Goal: Obtain resource: Obtain resource

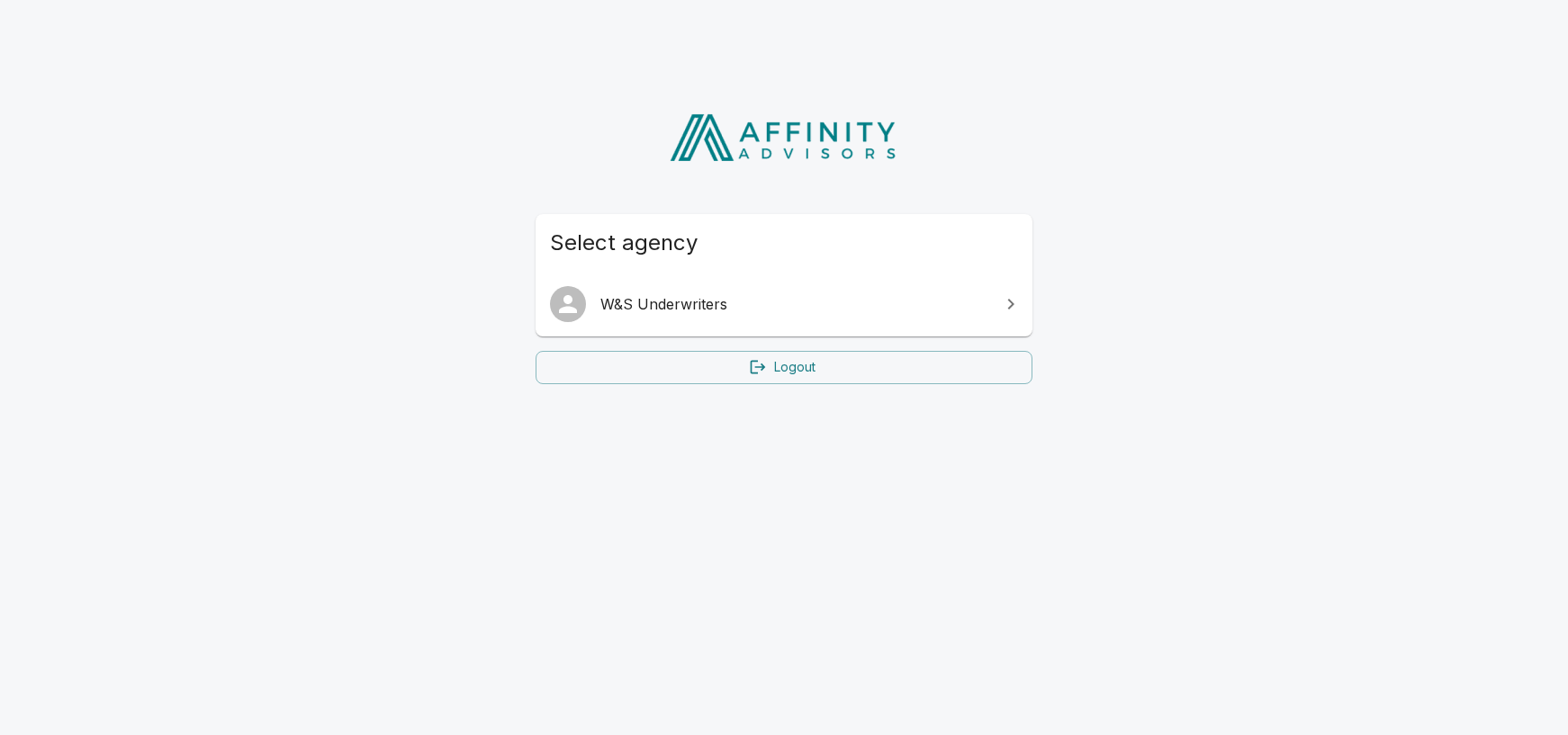
click at [682, 308] on span "W&S Underwriters" at bounding box center [795, 304] width 389 height 22
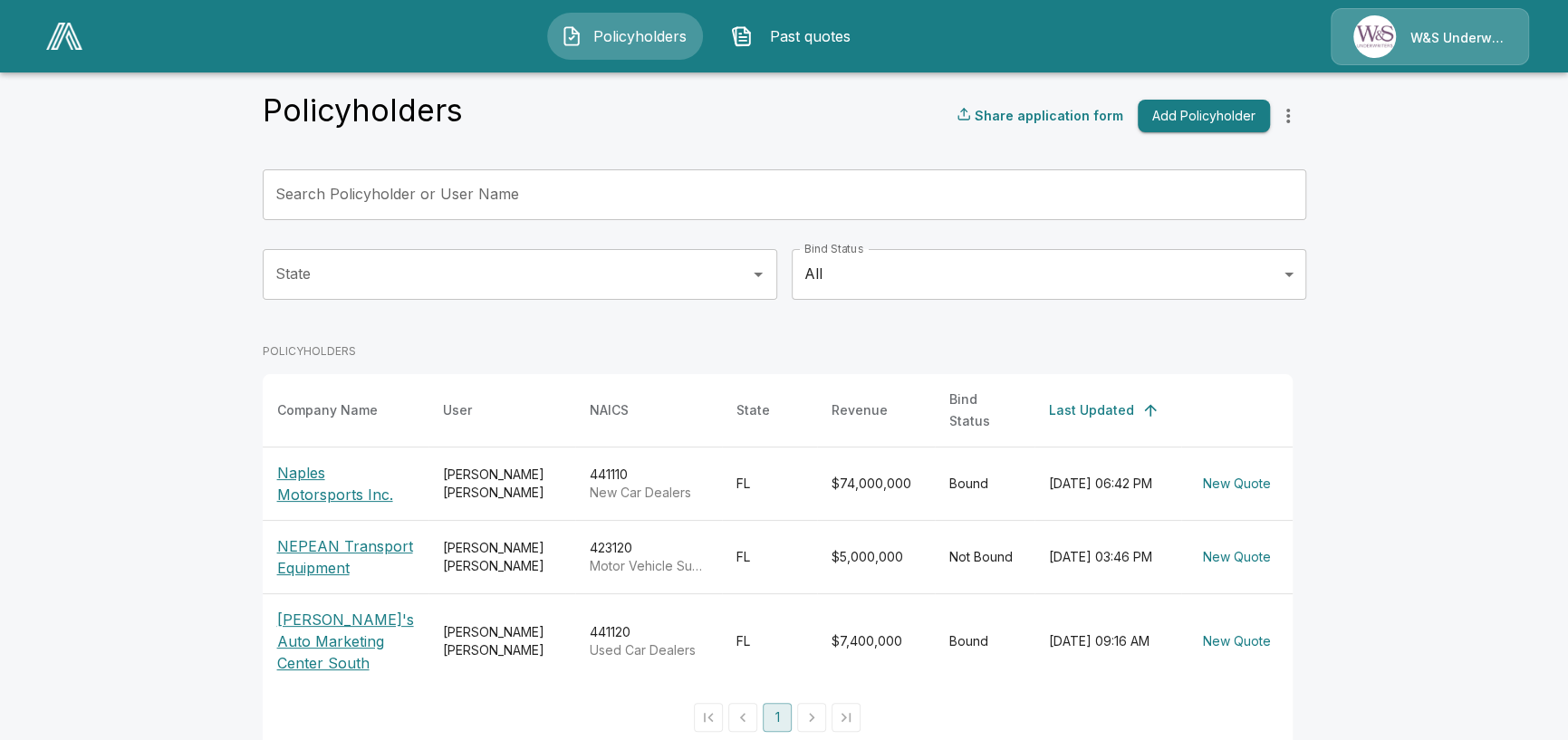
scroll to position [43, 0]
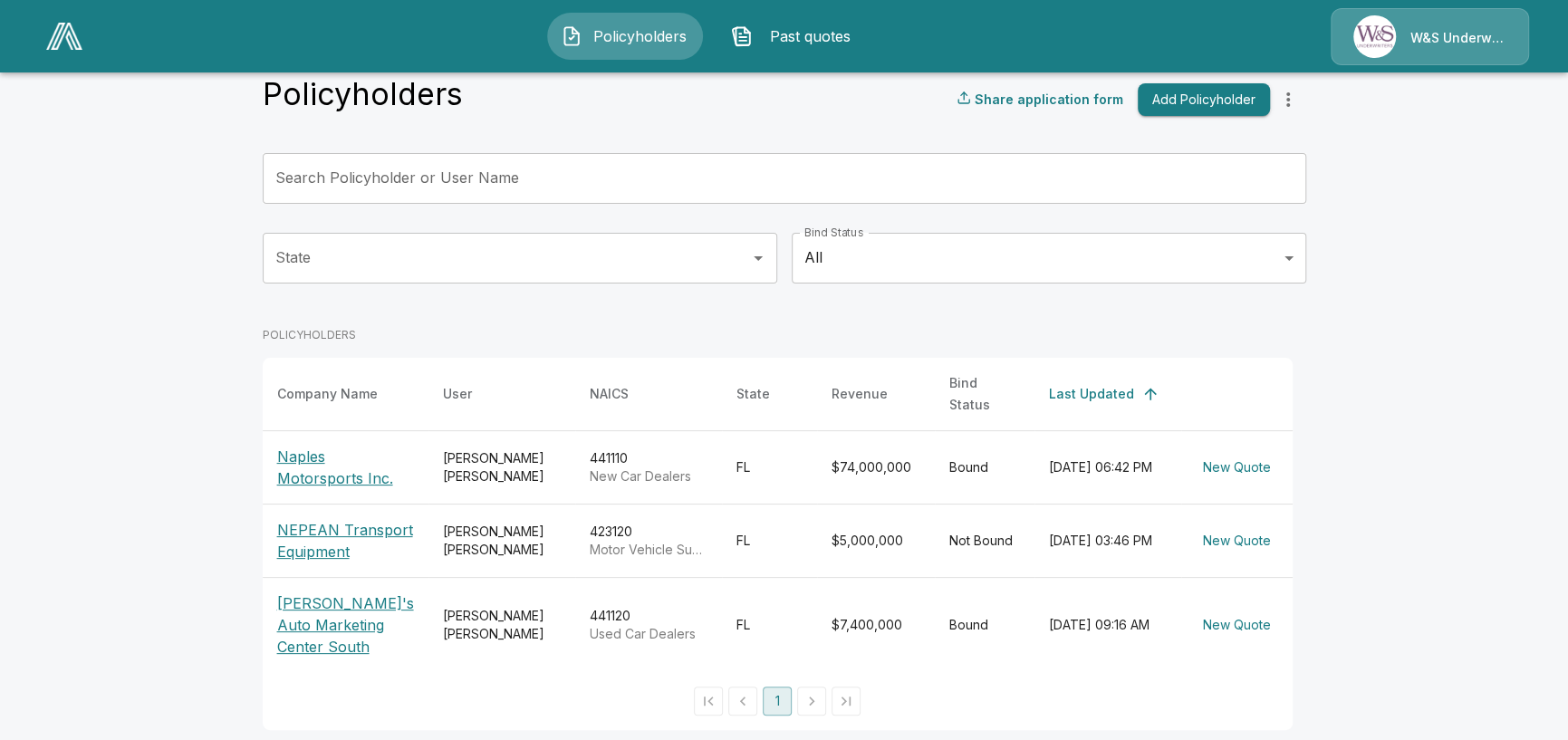
click at [322, 522] on p "NEPEAN Transport Equipment" at bounding box center [346, 540] width 136 height 43
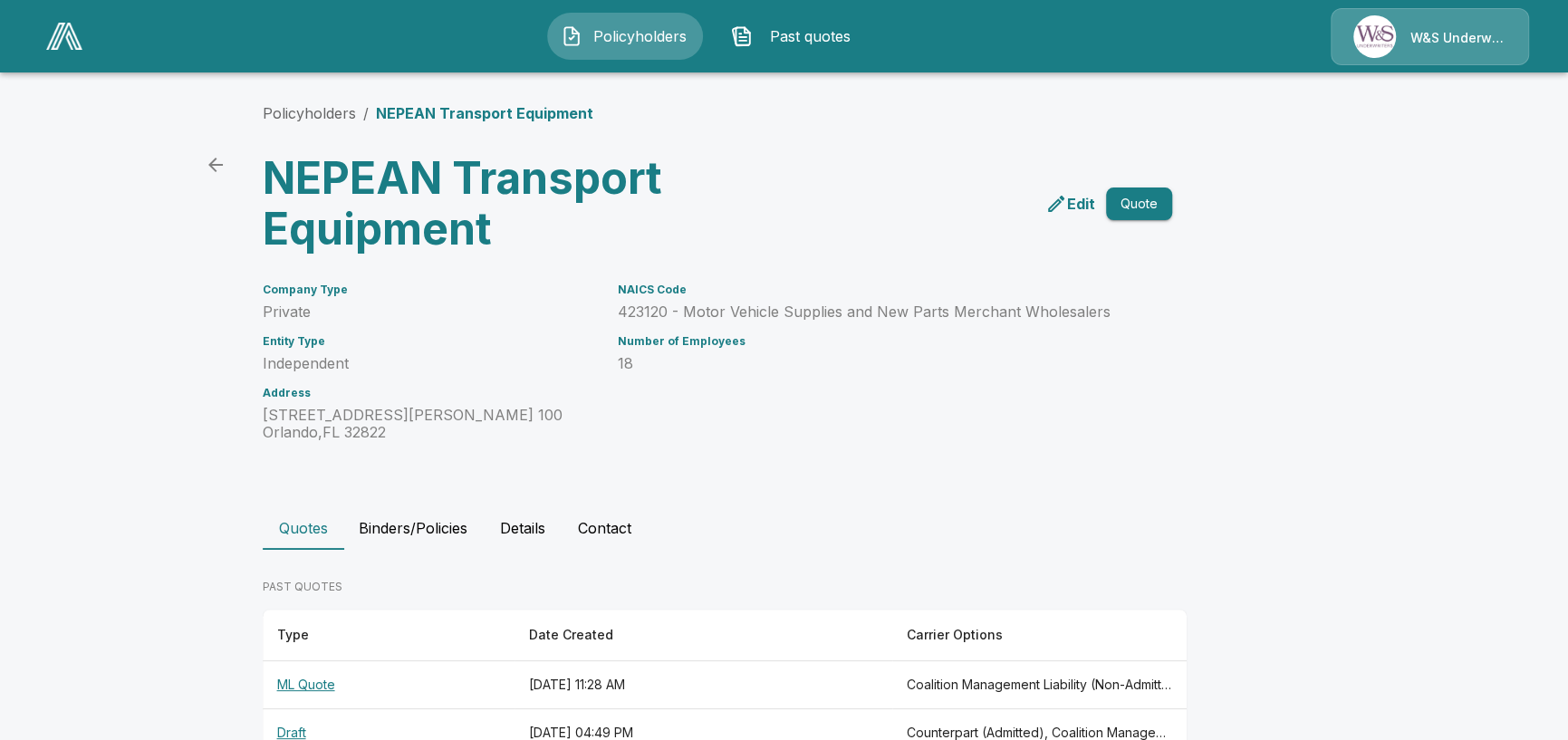
scroll to position [241, 0]
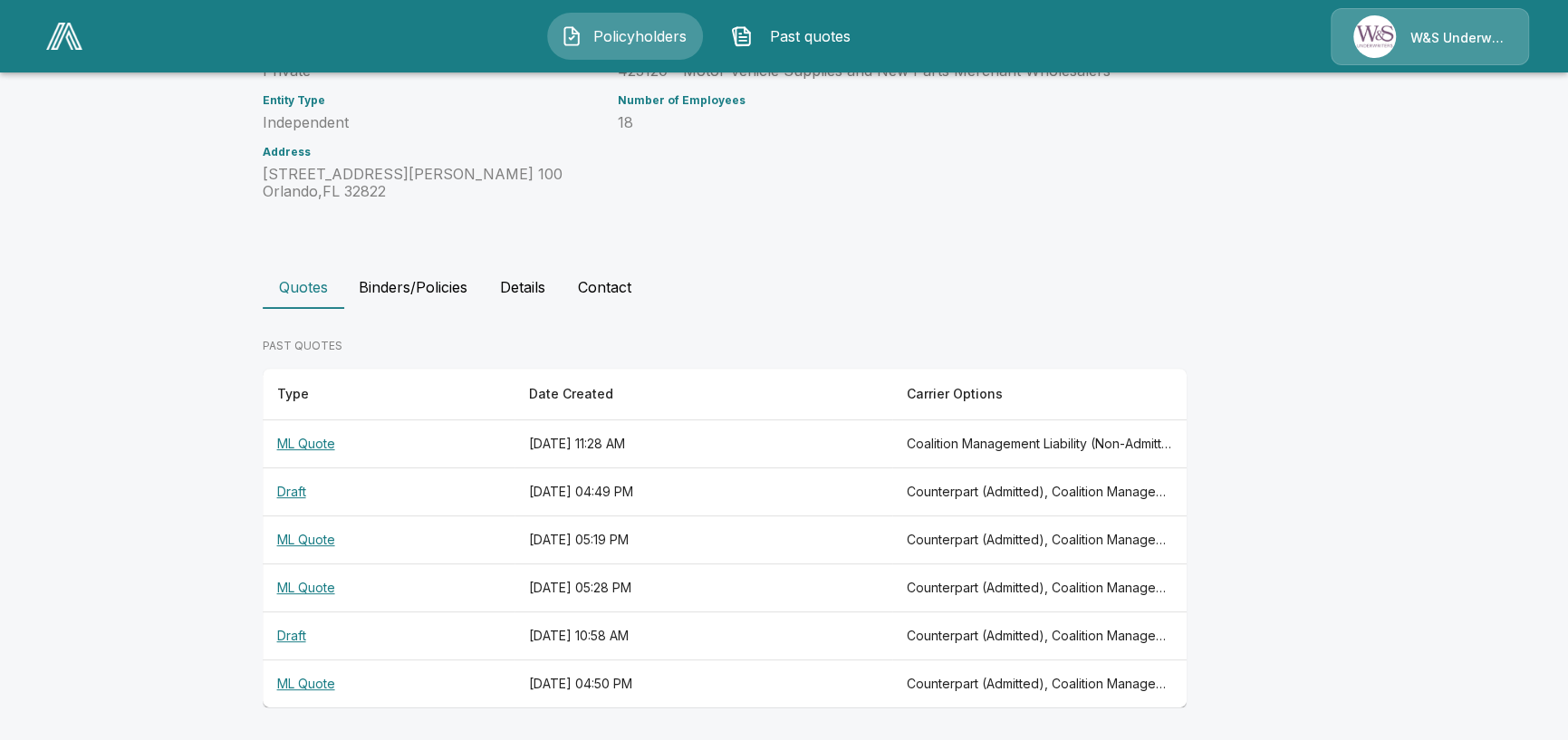
click at [311, 442] on th "ML Quote" at bounding box center [388, 444] width 252 height 48
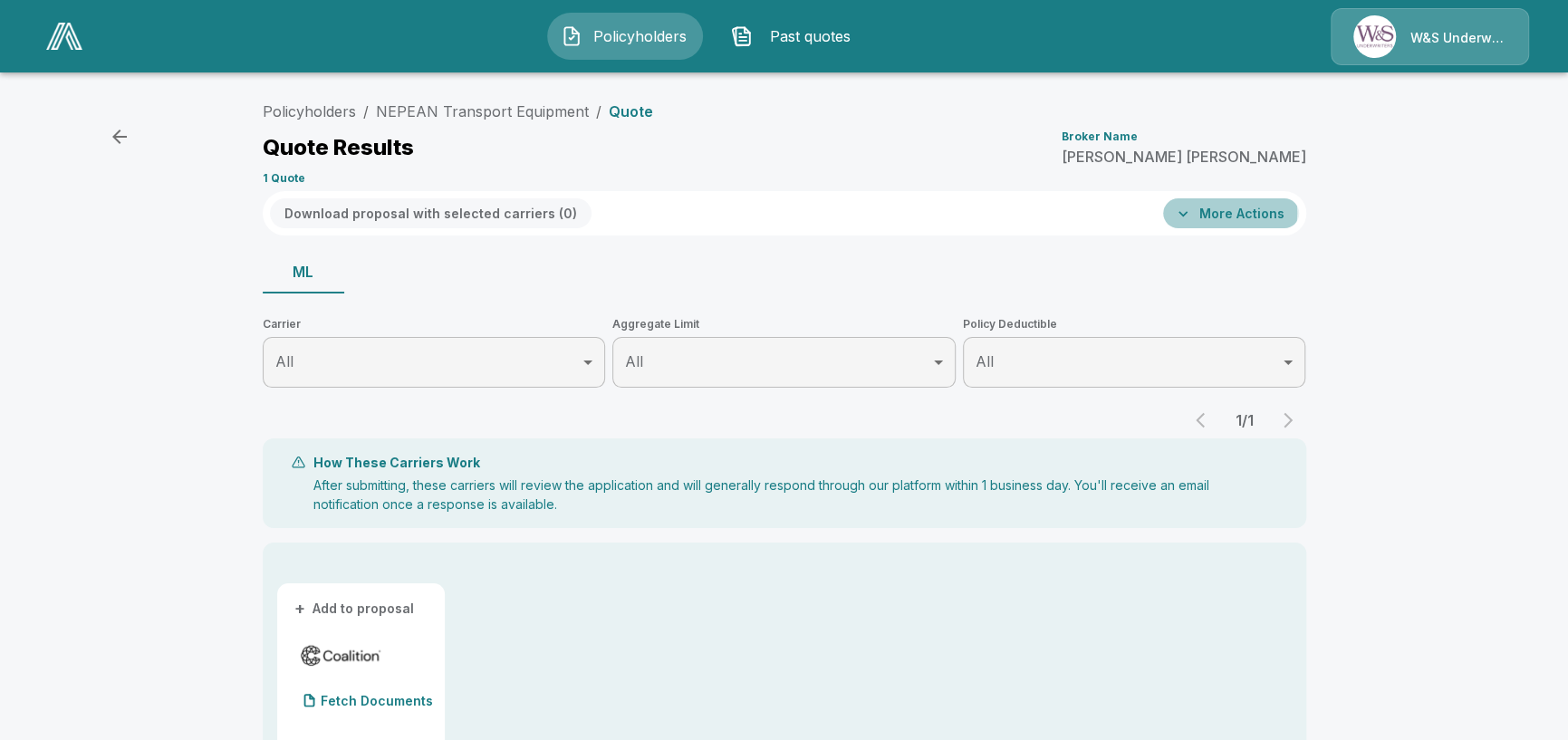
click at [1230, 212] on button "More Actions" at bounding box center [1231, 213] width 136 height 30
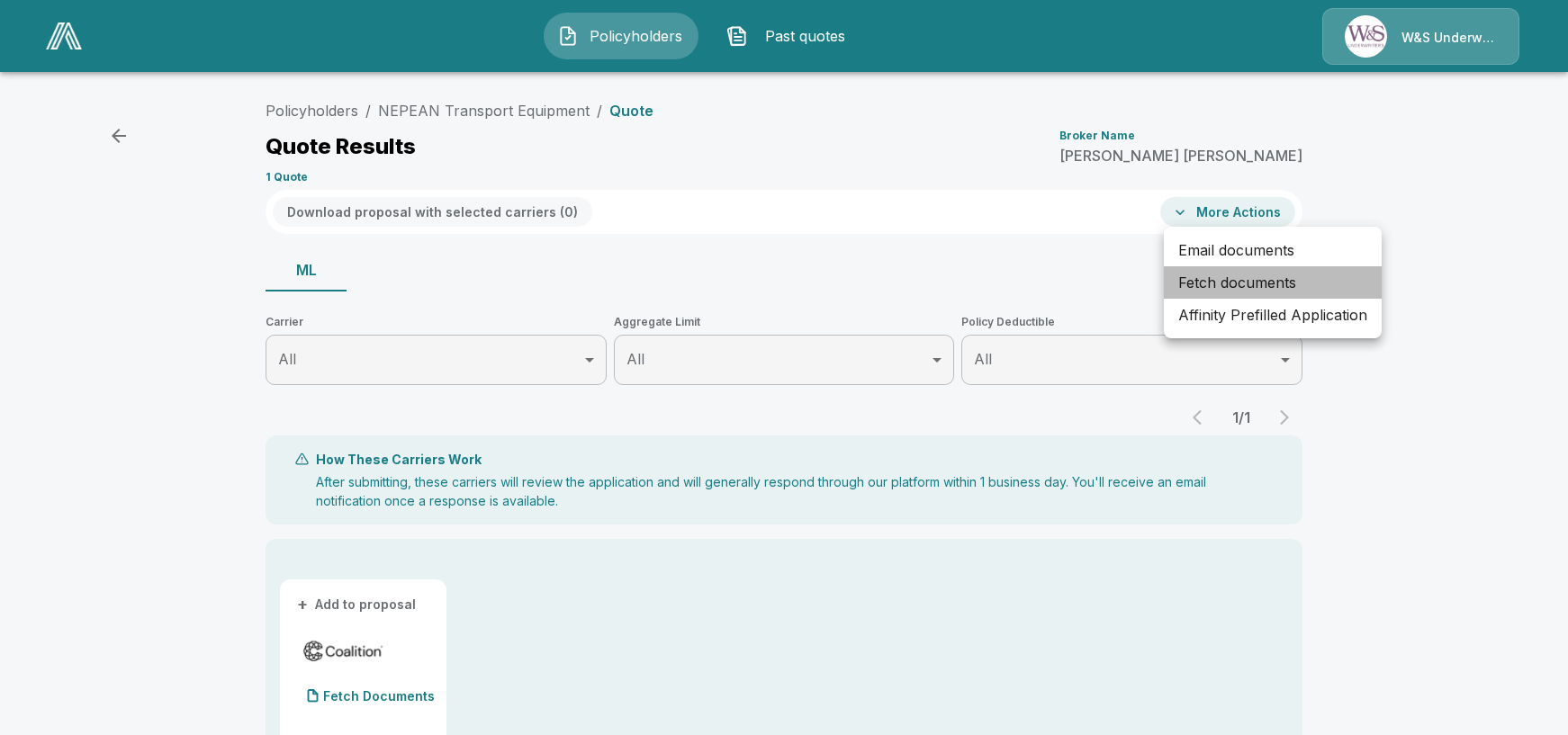
click at [1202, 287] on li "Fetch documents" at bounding box center [1273, 282] width 218 height 32
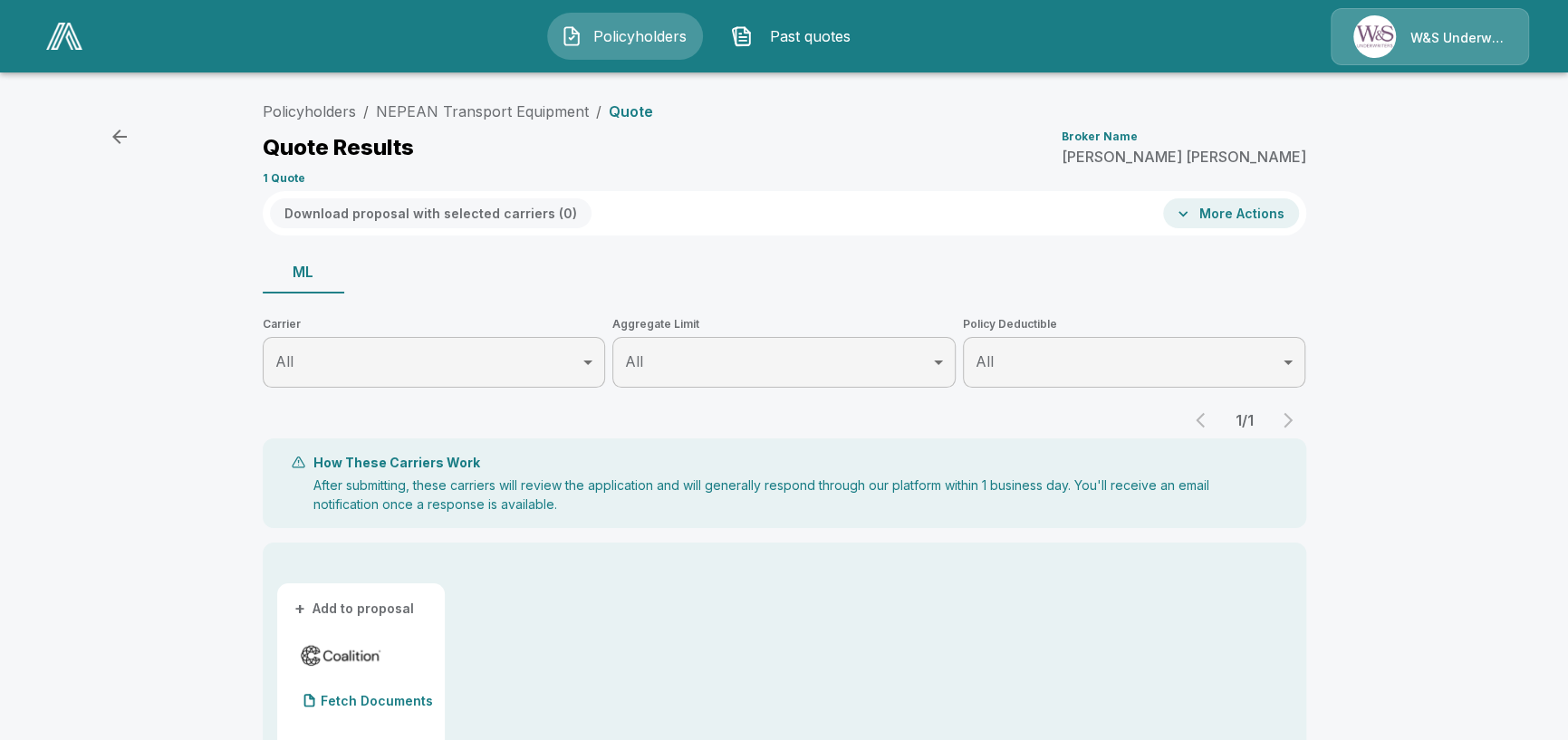
click at [689, 246] on div "Policyholders / NEPEAN Transport Equipment / Quote Quote Results Broker Name [P…" at bounding box center [784, 727] width 1087 height 1270
click at [175, 290] on div "Policyholders / NEPEAN Transport Equipment / Quote Quote Results Broker Name [P…" at bounding box center [784, 724] width 1568 height 1276
click at [818, 143] on div "Quote Results Broker Name [PERSON_NAME]" at bounding box center [784, 147] width 1043 height 33
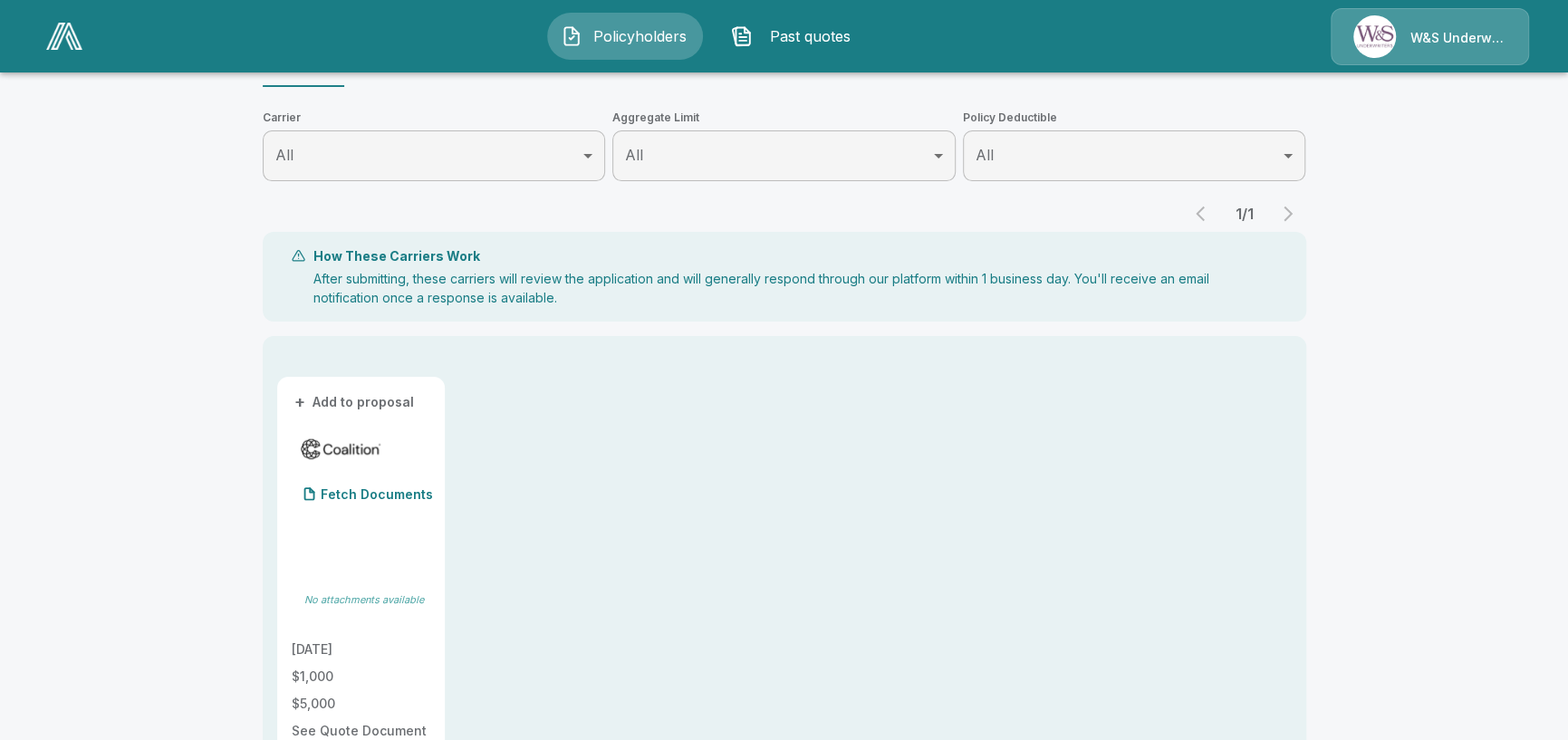
scroll to position [241, 0]
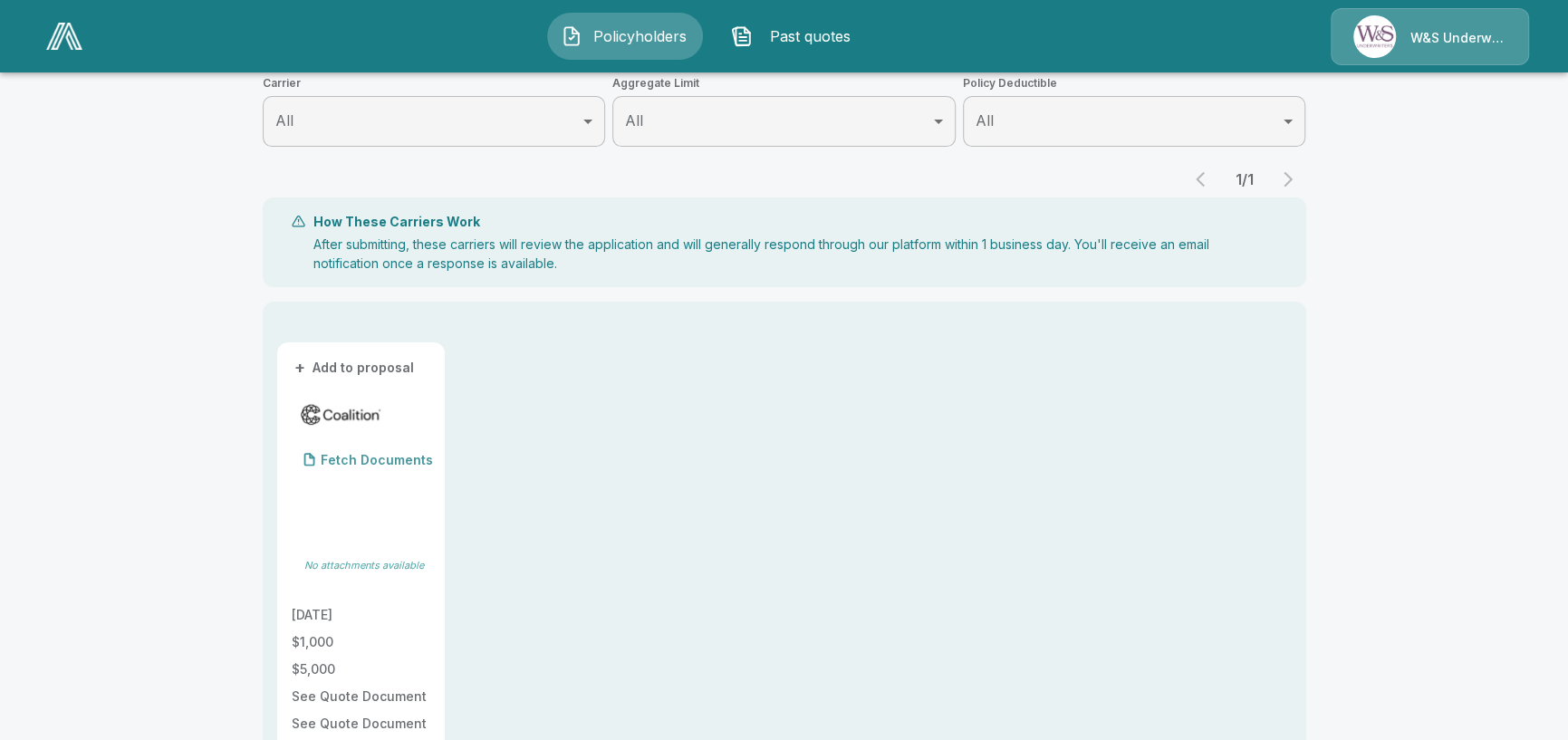
click at [356, 455] on p "Fetch Documents" at bounding box center [377, 459] width 113 height 13
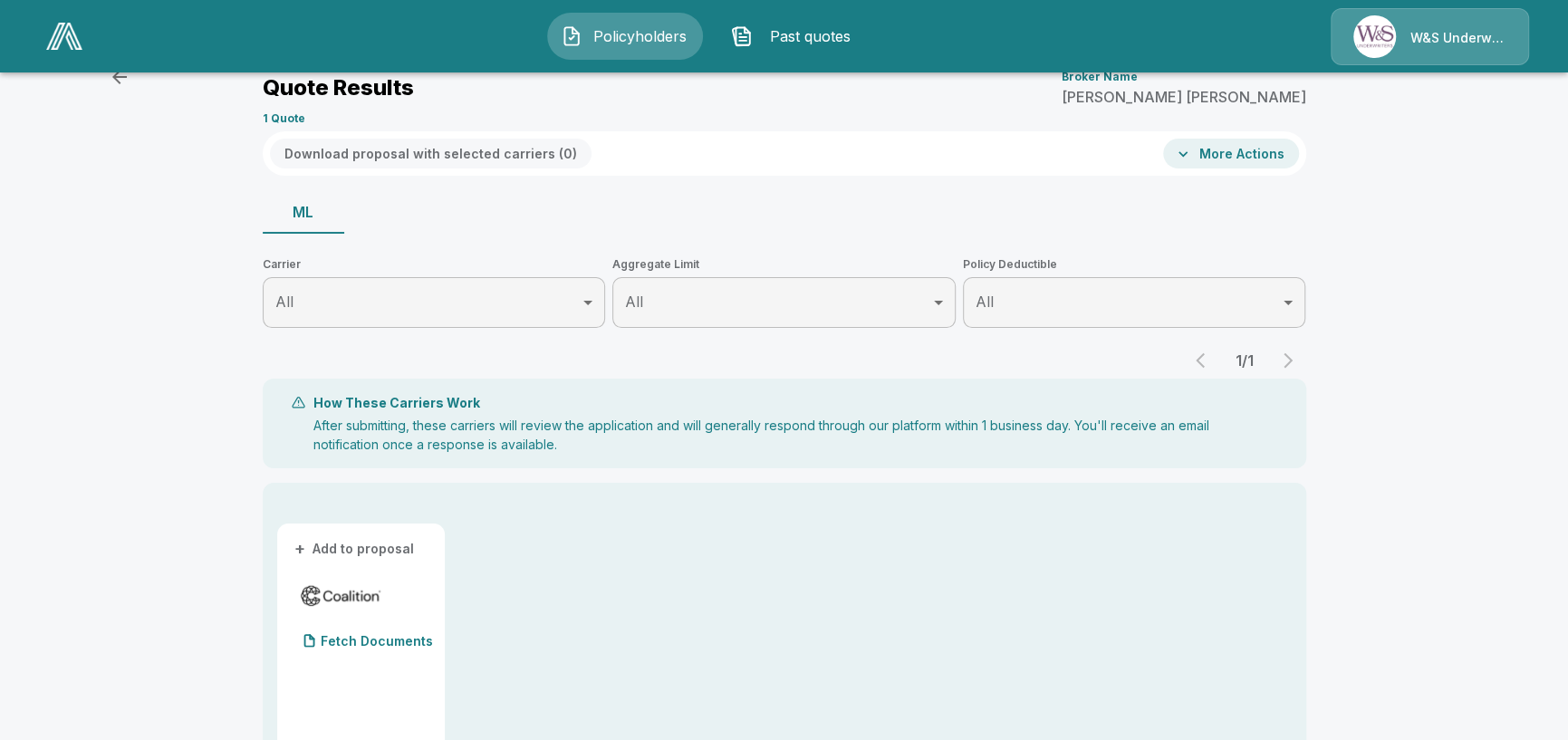
scroll to position [0, 0]
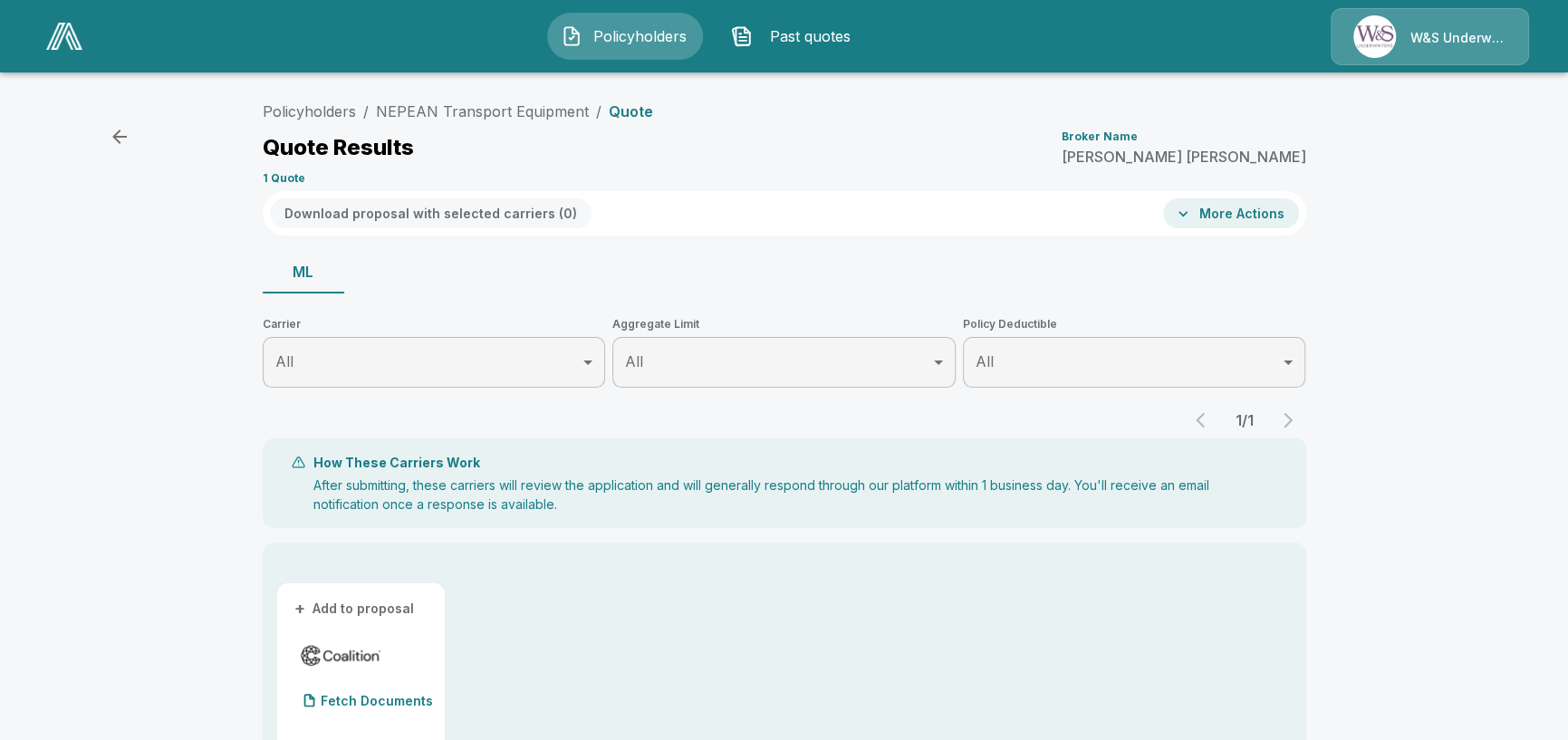
click at [1226, 206] on button "More Actions" at bounding box center [1231, 213] width 136 height 30
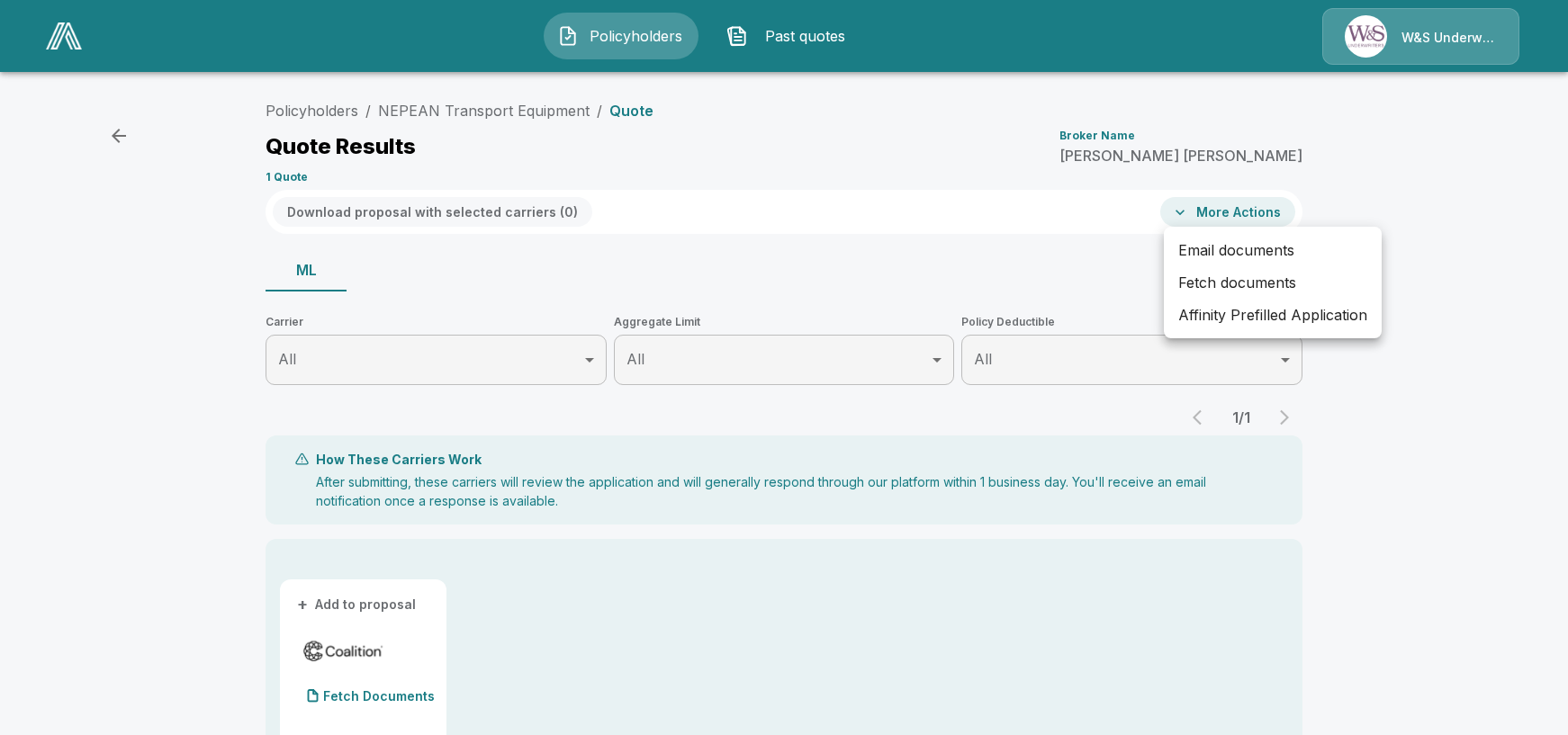
click at [1230, 254] on li "Email documents" at bounding box center [1273, 249] width 218 height 32
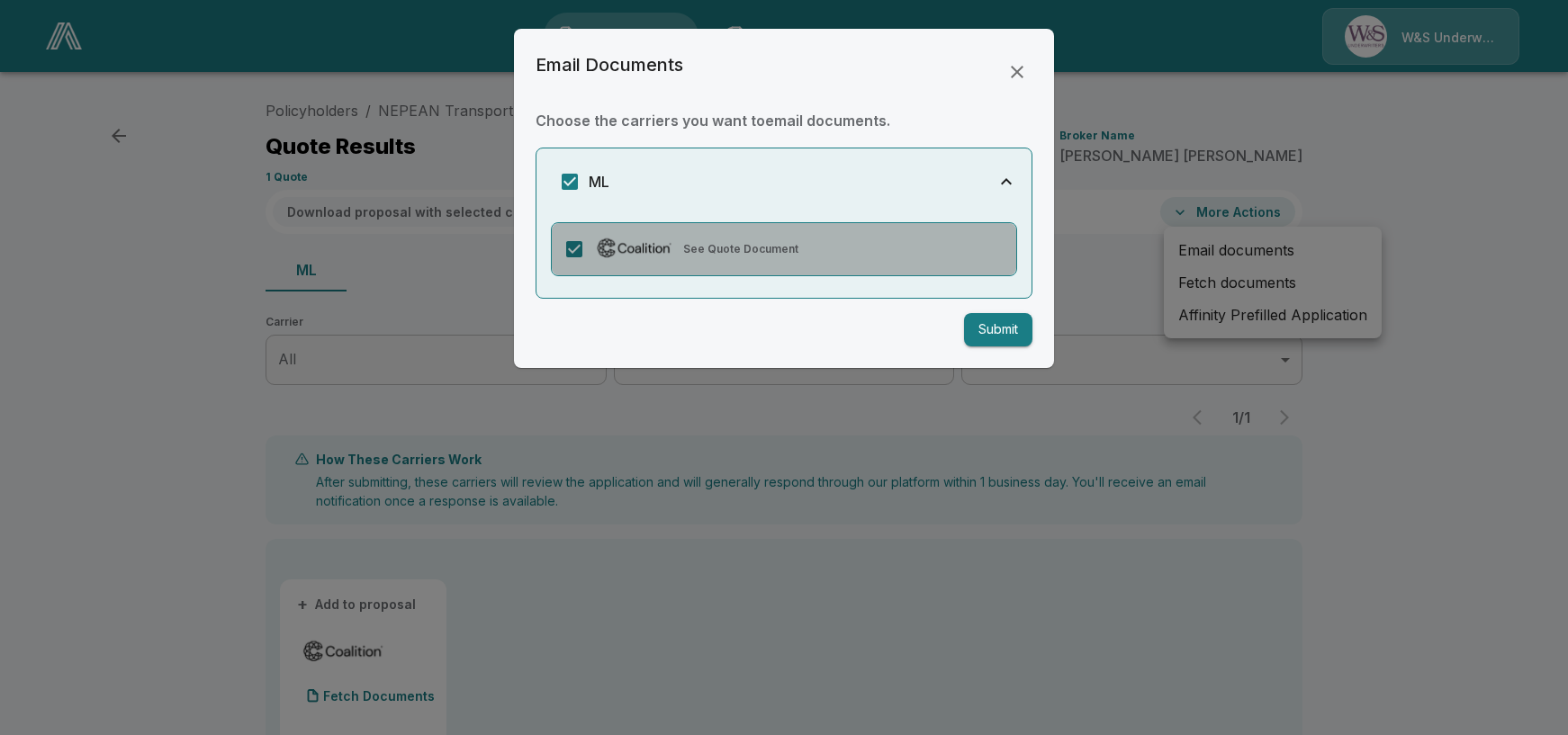
click at [668, 255] on img at bounding box center [634, 247] width 82 height 26
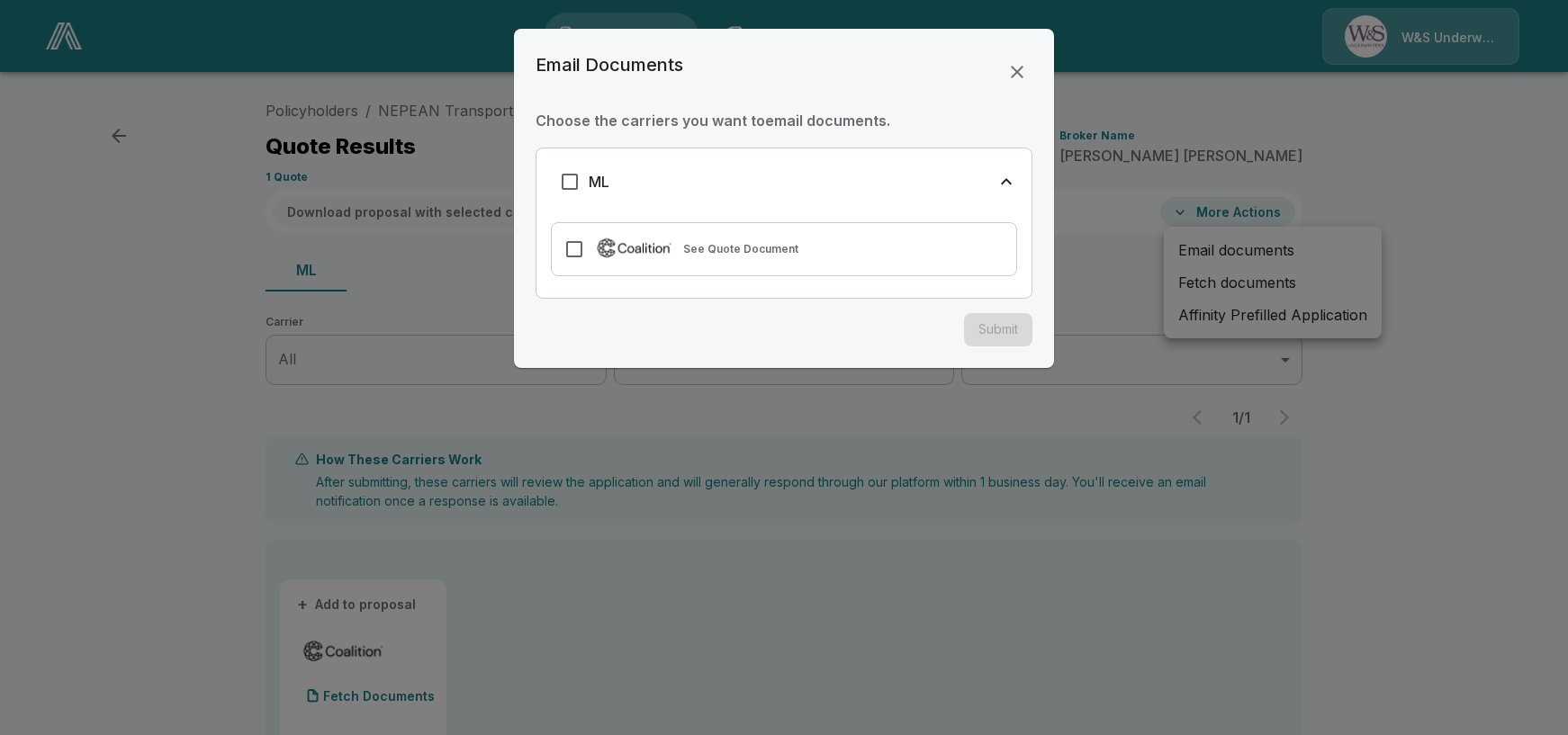
click at [655, 252] on img at bounding box center [634, 247] width 82 height 26
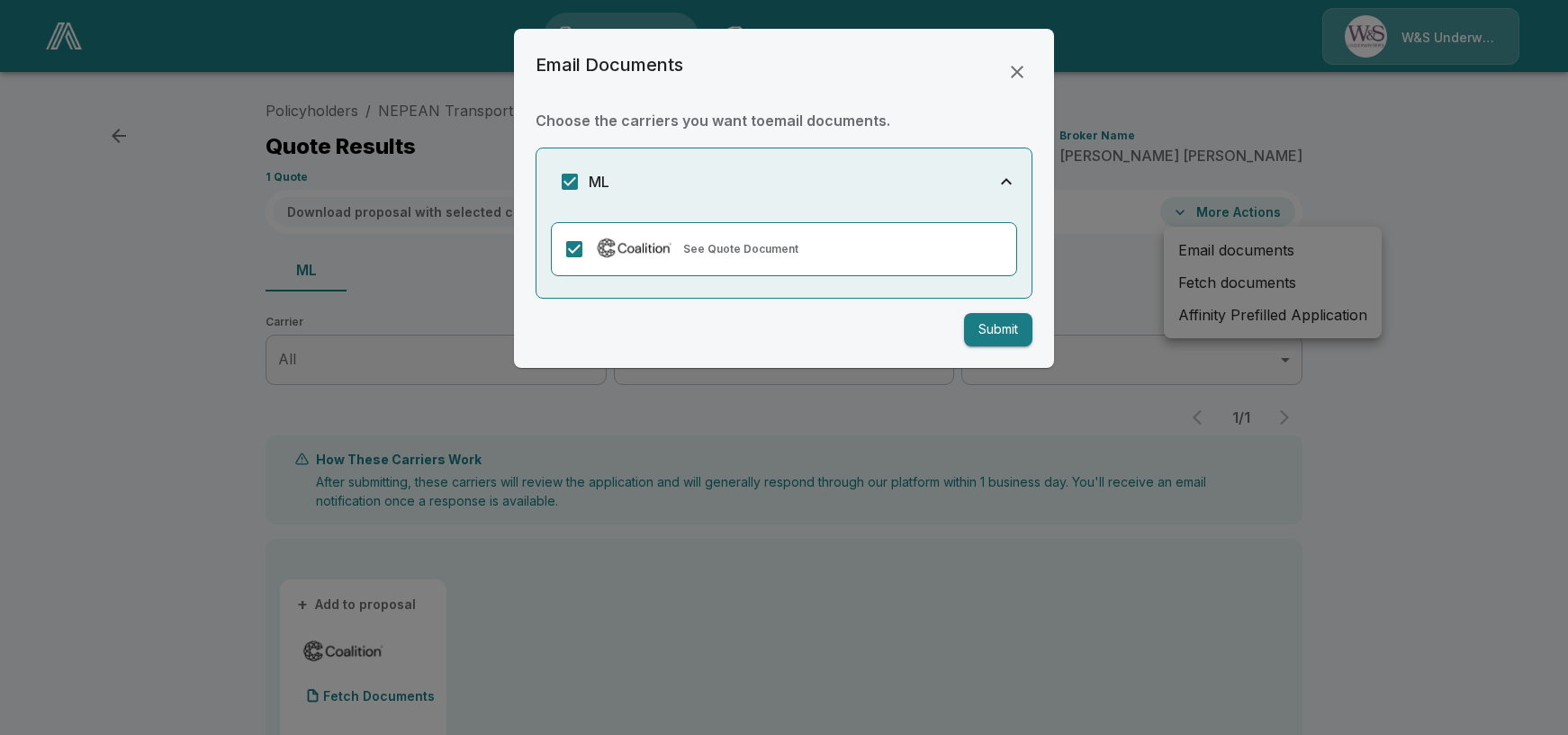
drag, startPoint x: 1012, startPoint y: 399, endPoint x: 1012, endPoint y: 382, distance: 17.0
click at [1012, 397] on div at bounding box center [784, 367] width 1568 height 735
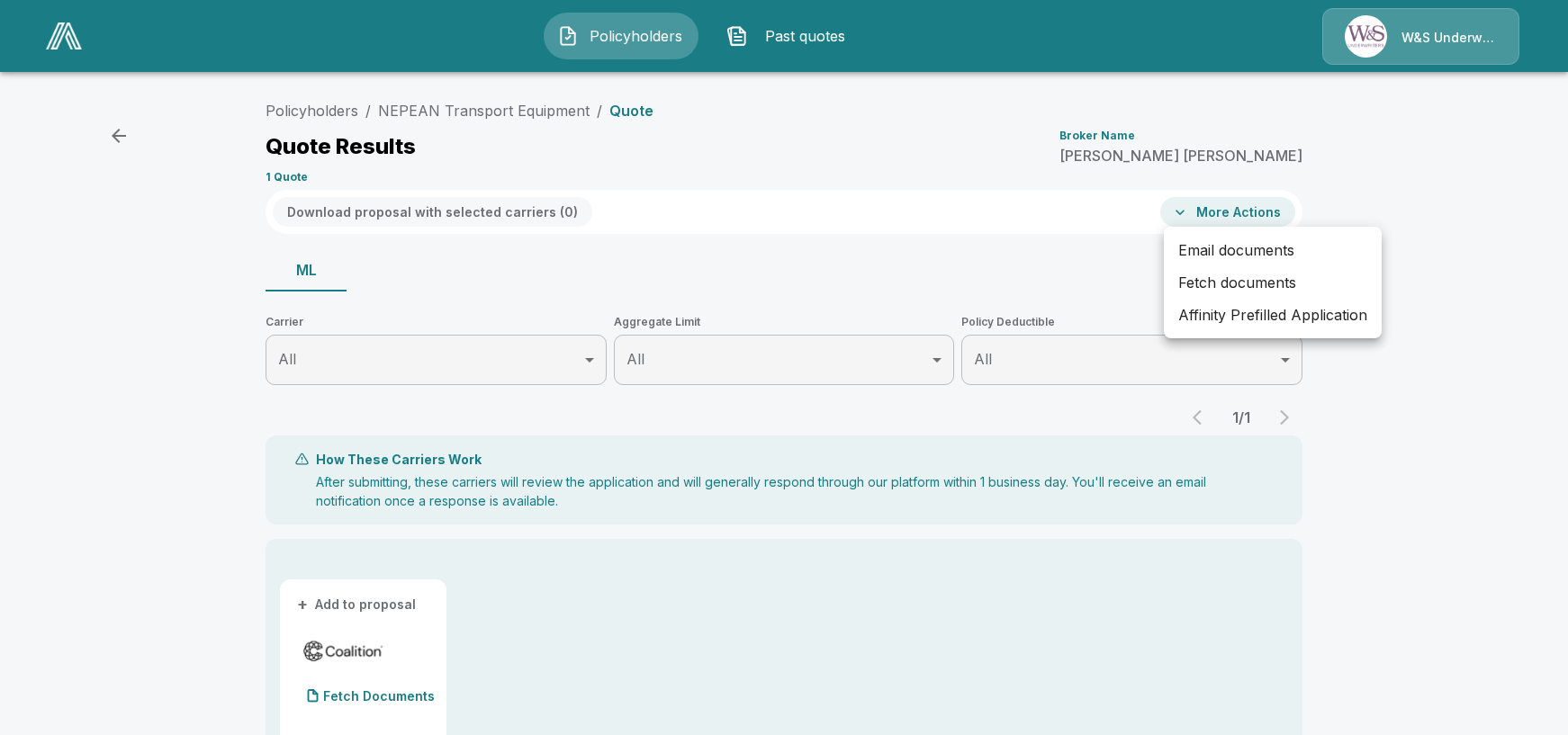
click at [439, 112] on div at bounding box center [784, 367] width 1568 height 735
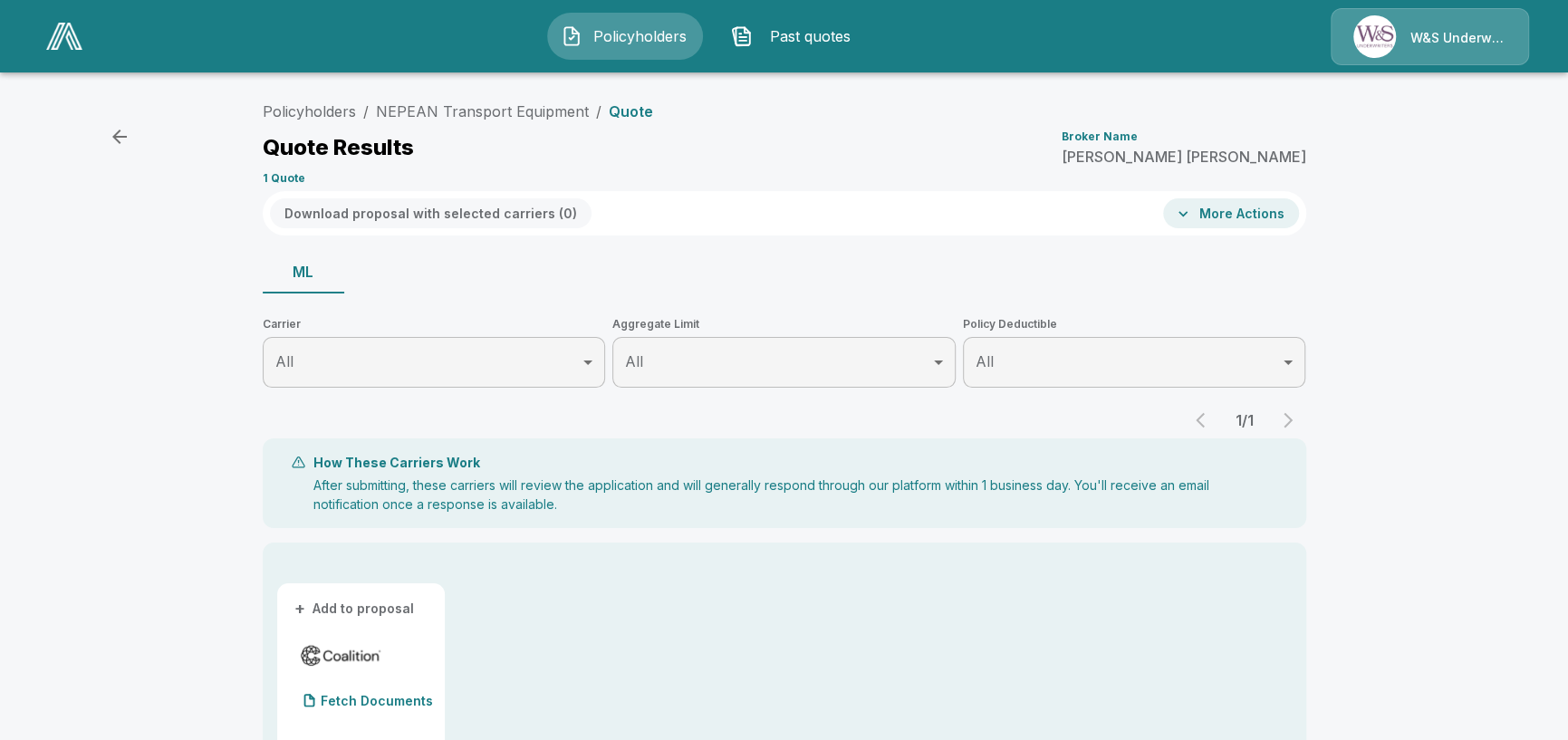
click at [442, 113] on link "NEPEAN Transport Equipment" at bounding box center [482, 112] width 212 height 18
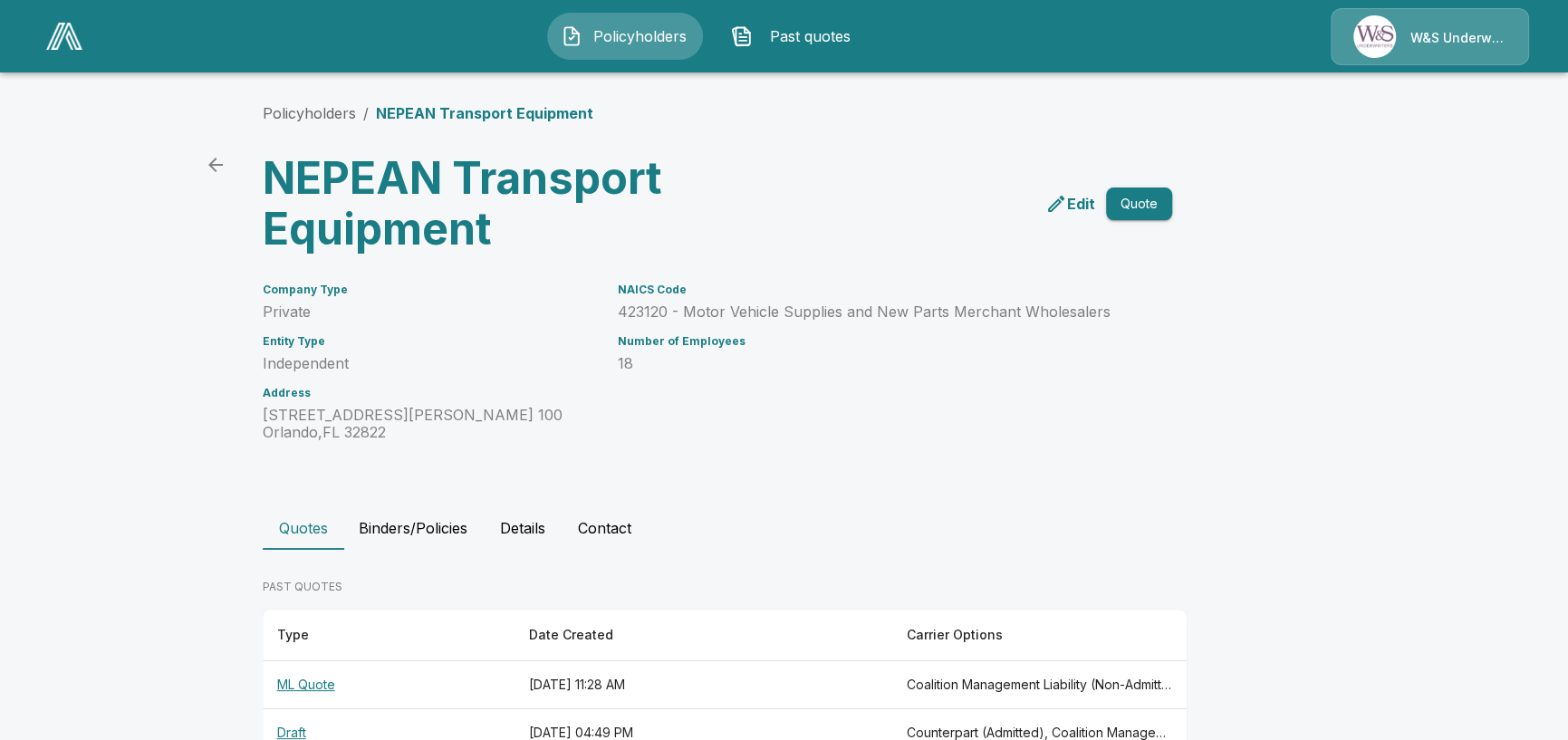
click at [312, 688] on th "ML Quote" at bounding box center [388, 685] width 252 height 48
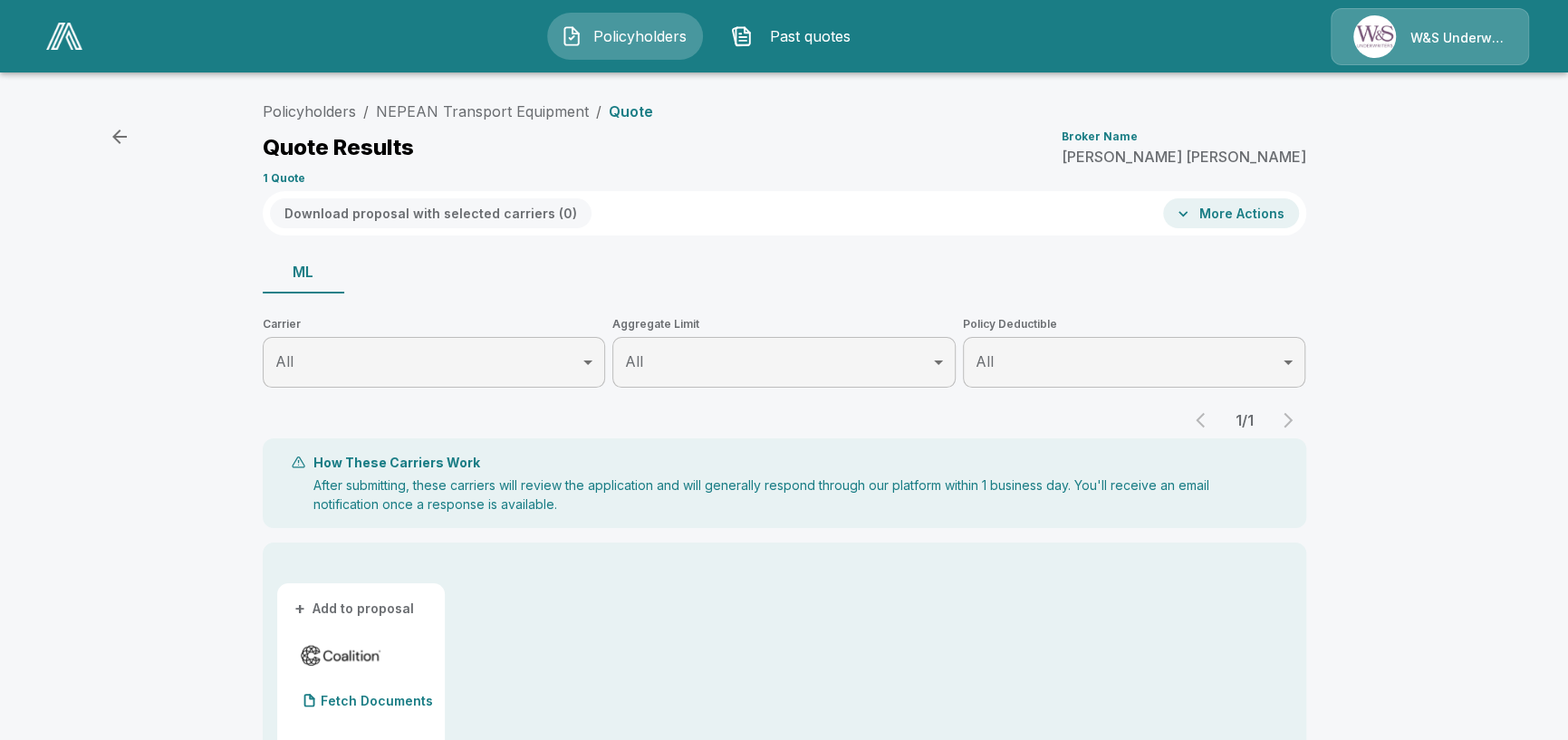
click at [1252, 216] on button "More Actions" at bounding box center [1231, 213] width 136 height 30
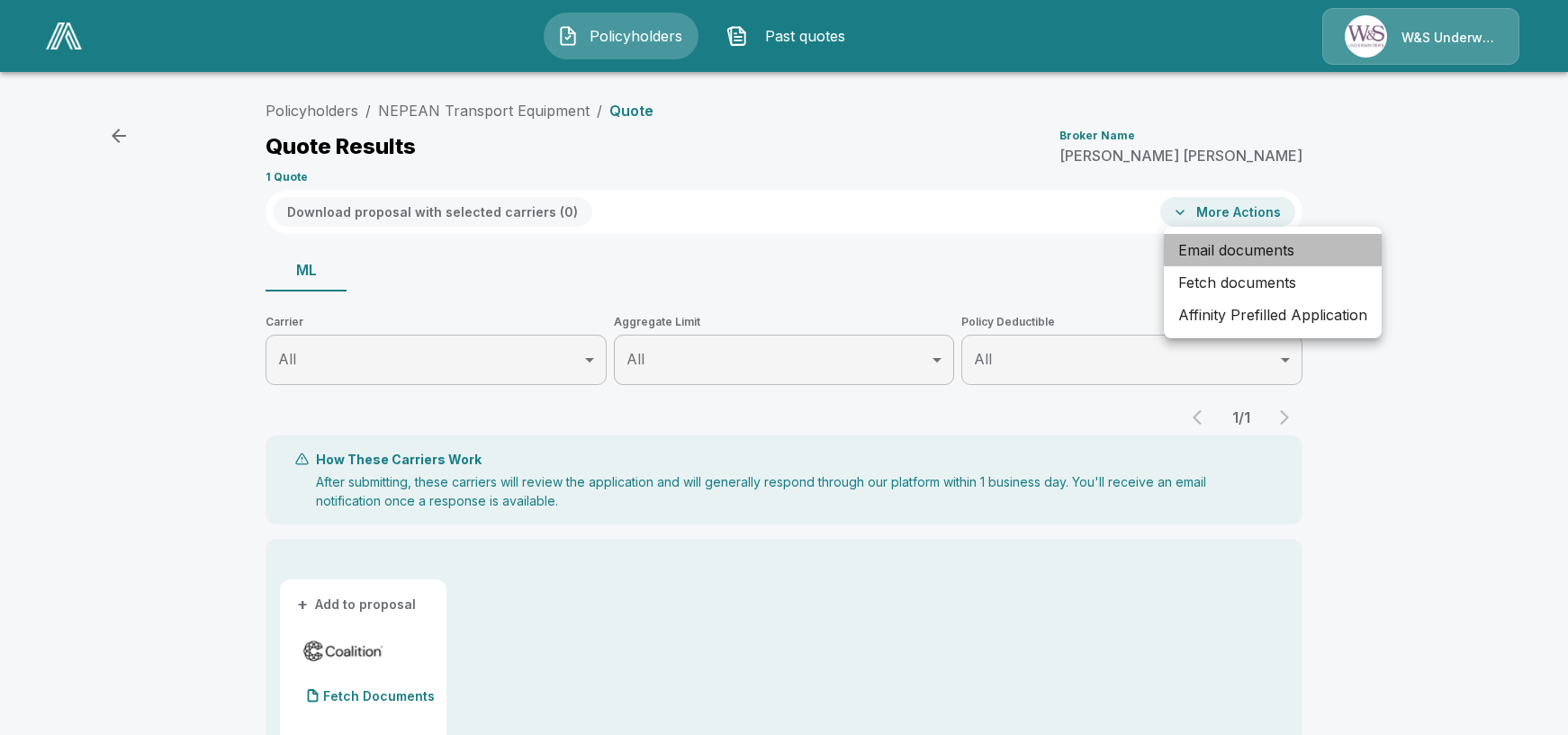
click at [1209, 248] on li "Email documents" at bounding box center [1273, 249] width 218 height 32
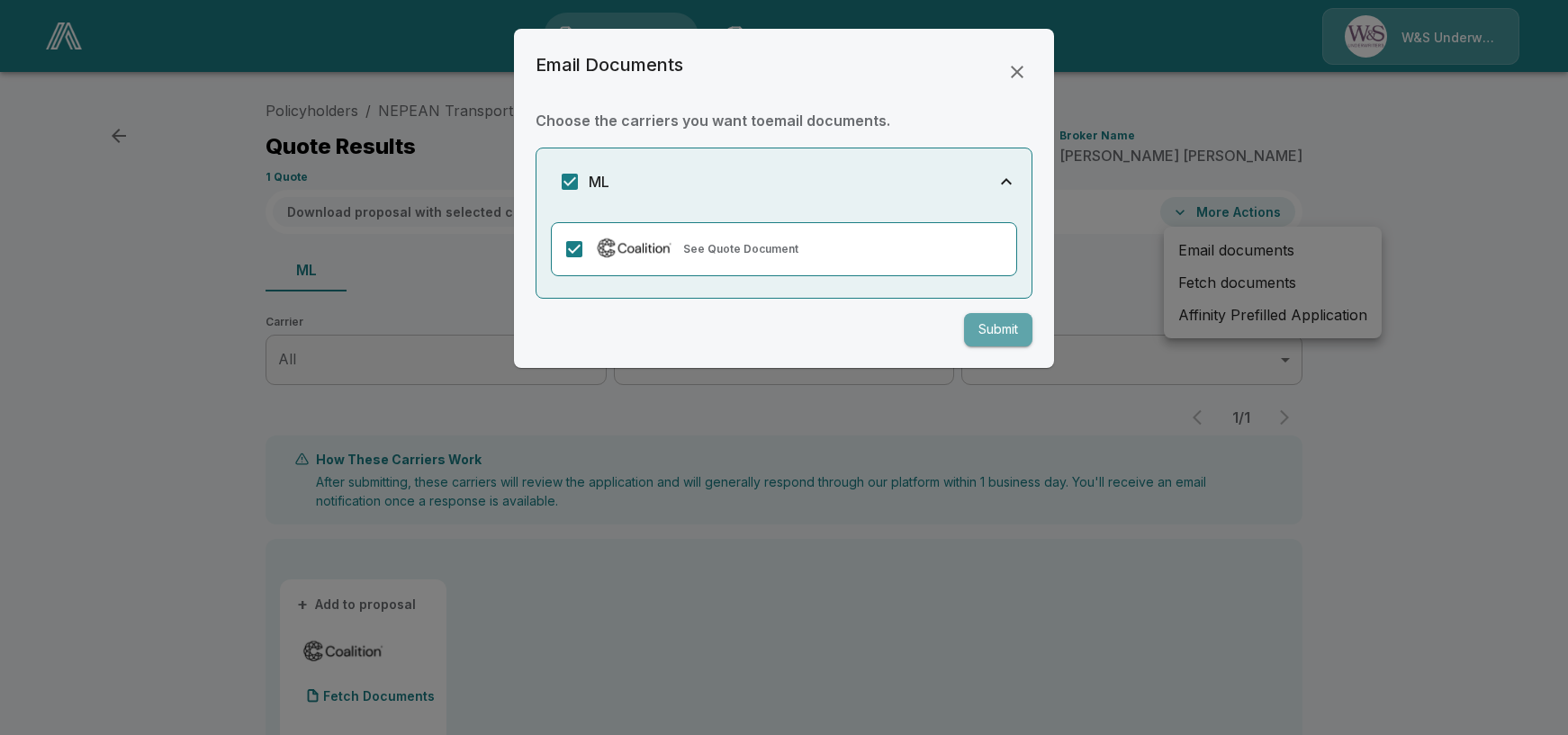
click at [992, 325] on button "Submit" at bounding box center [999, 330] width 69 height 33
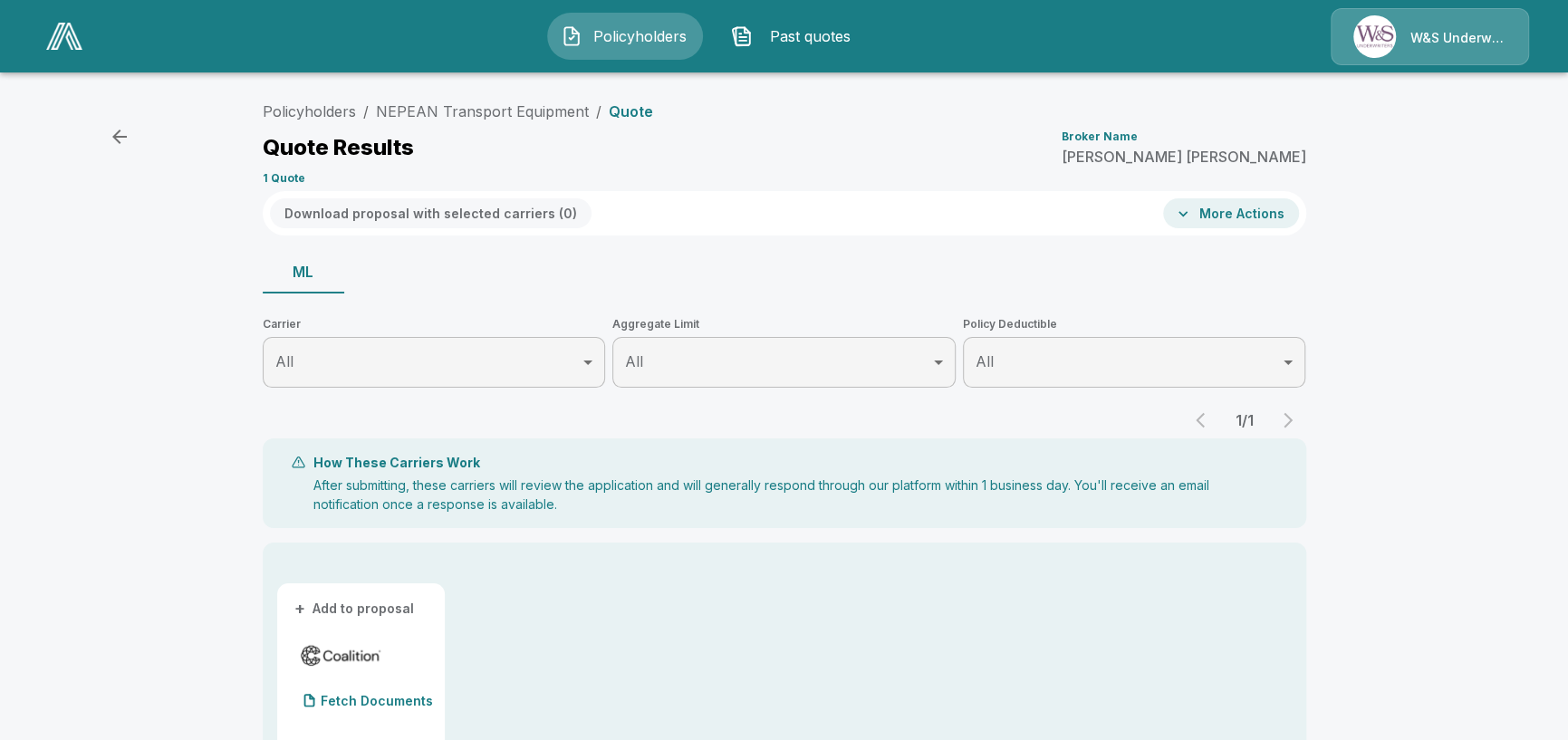
drag, startPoint x: 611, startPoint y: 164, endPoint x: 590, endPoint y: 145, distance: 28.3
click at [611, 164] on div "Policyholders / NEPEAN Transport Equipment / Quote Quote Results Broker Name Mi…" at bounding box center [784, 141] width 1043 height 98
click at [349, 213] on button "Download proposal with selected carriers ( 0 )" at bounding box center [430, 213] width 321 height 30
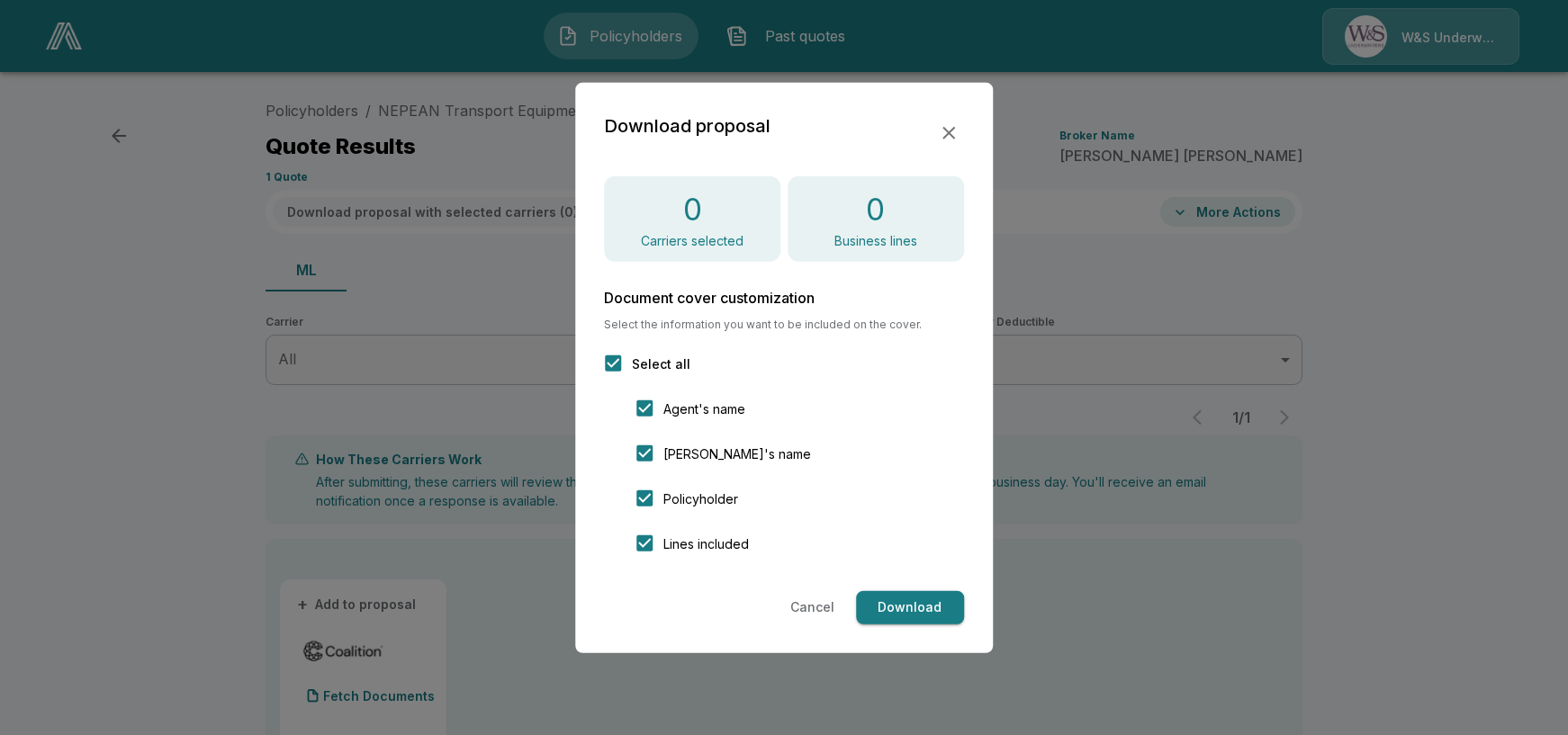
click at [714, 214] on div "0 Carriers selected" at bounding box center [692, 219] width 177 height 86
click at [812, 616] on button "Cancel" at bounding box center [813, 607] width 59 height 33
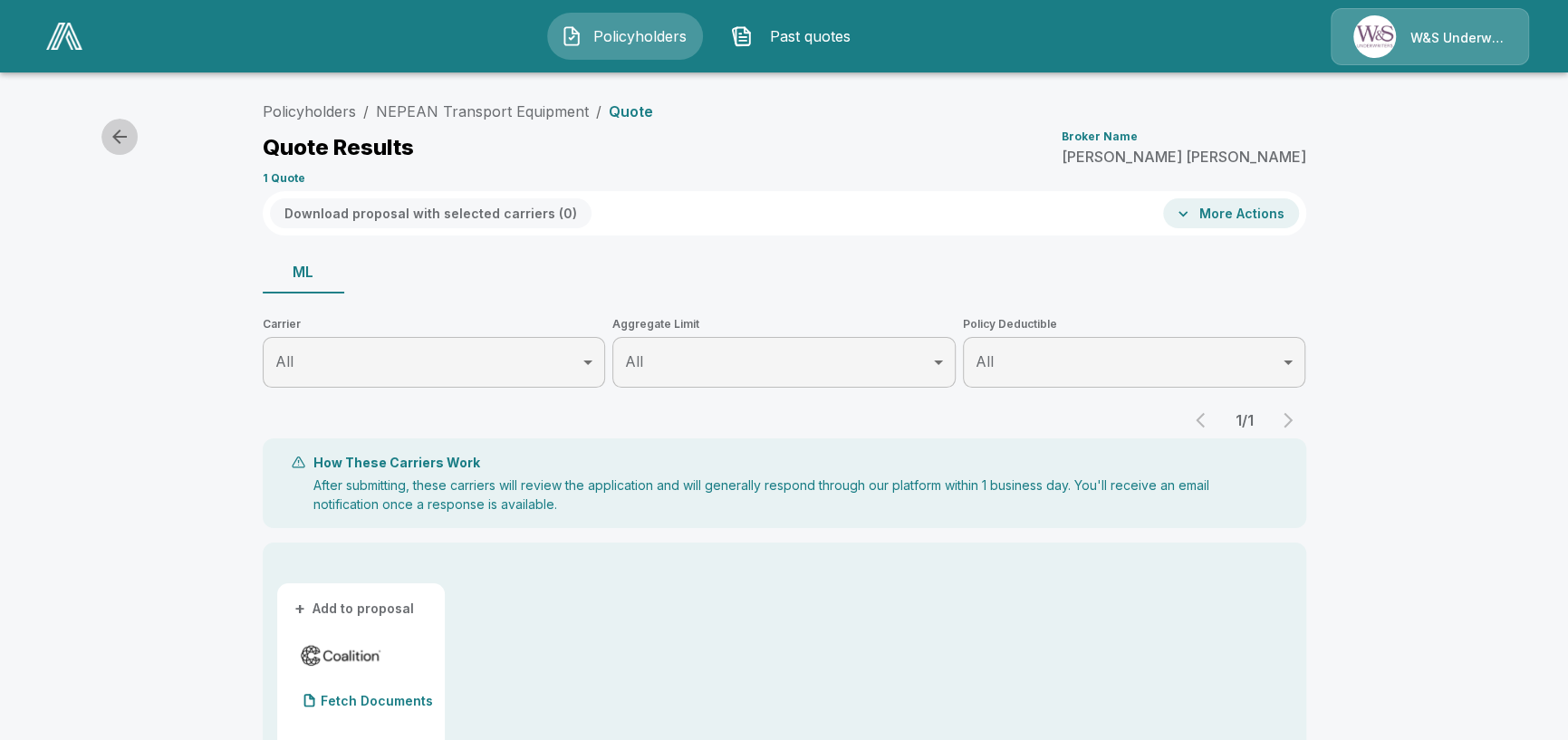
click at [126, 136] on icon "button" at bounding box center [120, 136] width 15 height 15
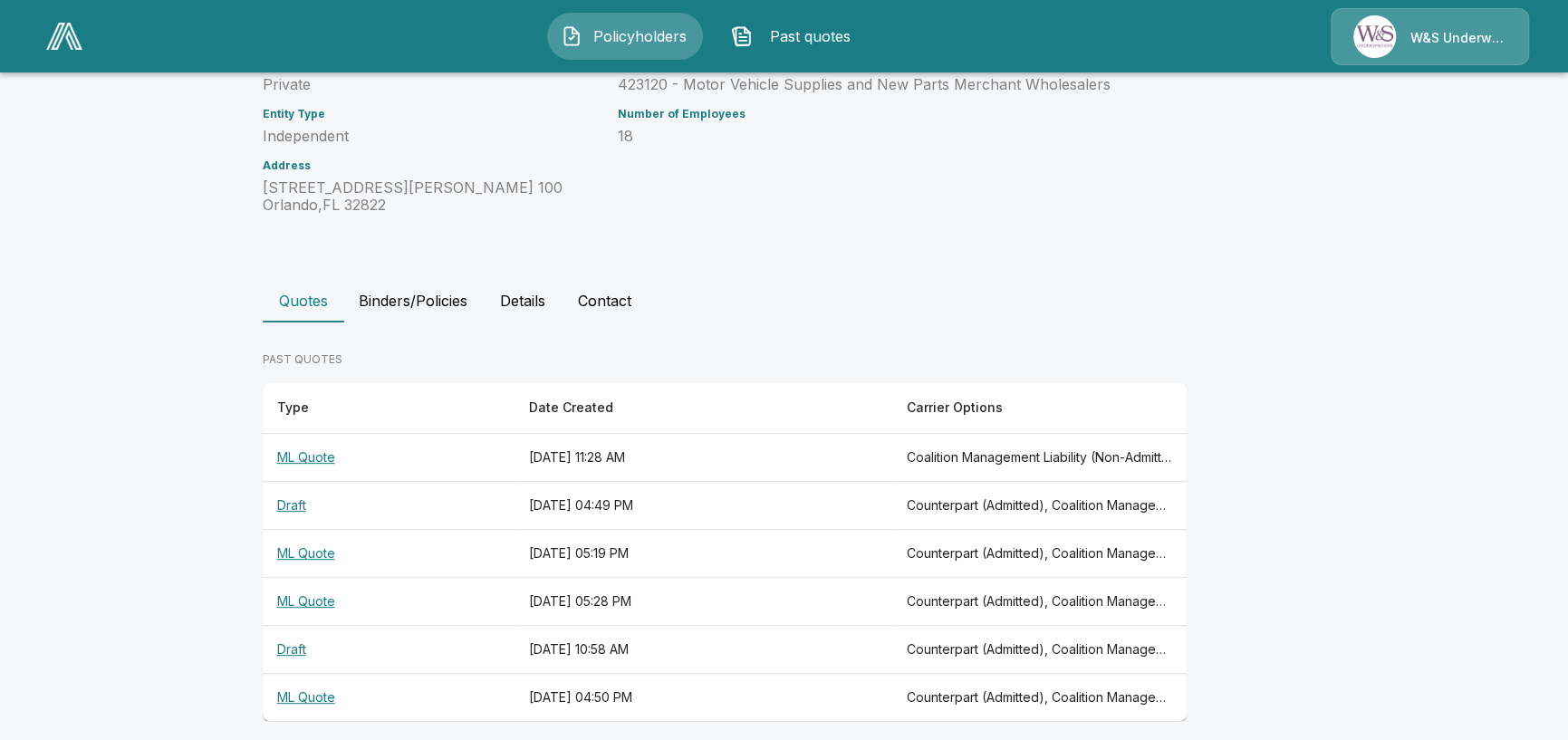
scroll to position [241, 0]
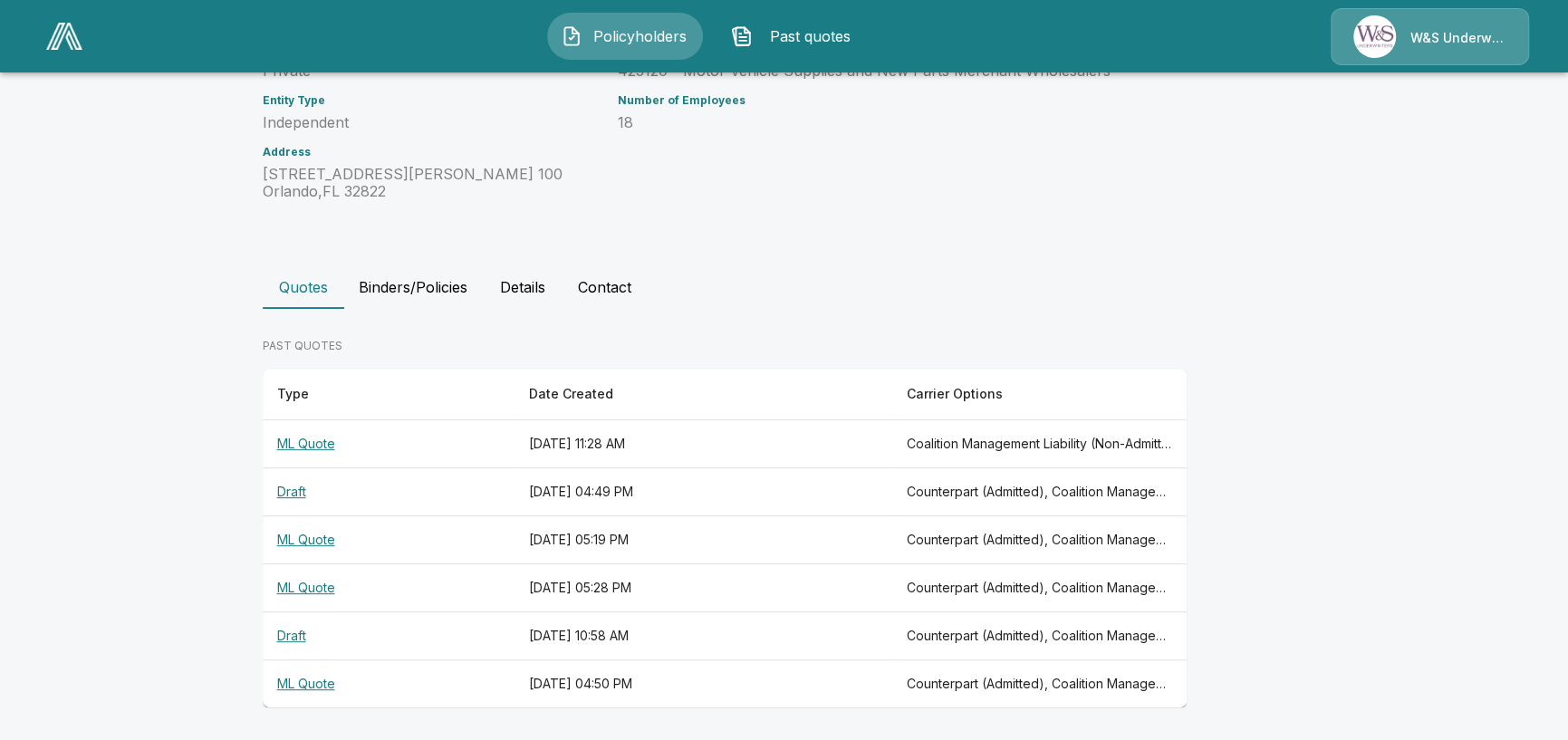
click at [522, 206] on div "Policyholders / NEPEAN Transport Equipment NEPEAN Transport Equipment Edit Quot…" at bounding box center [784, 285] width 1087 height 915
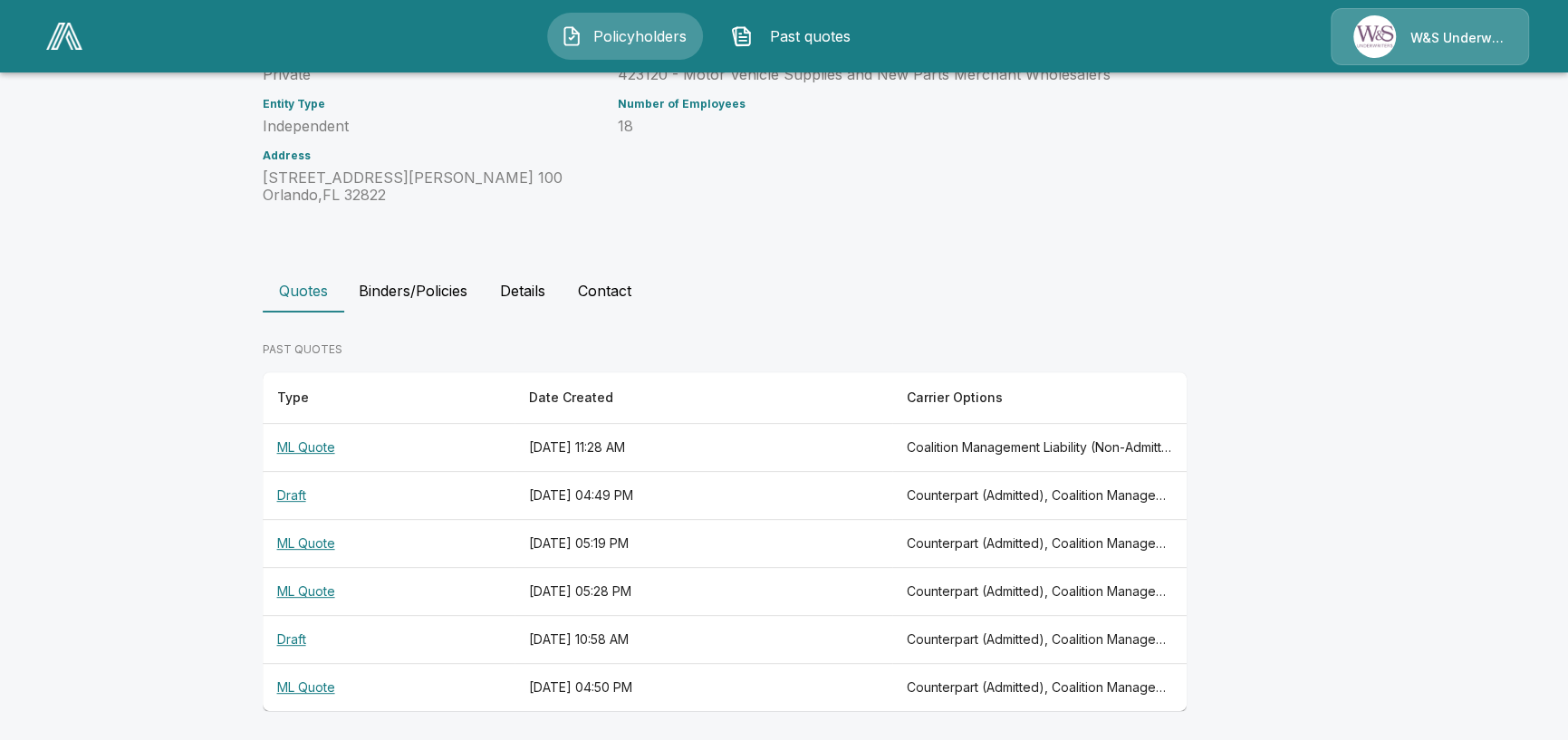
scroll to position [0, 0]
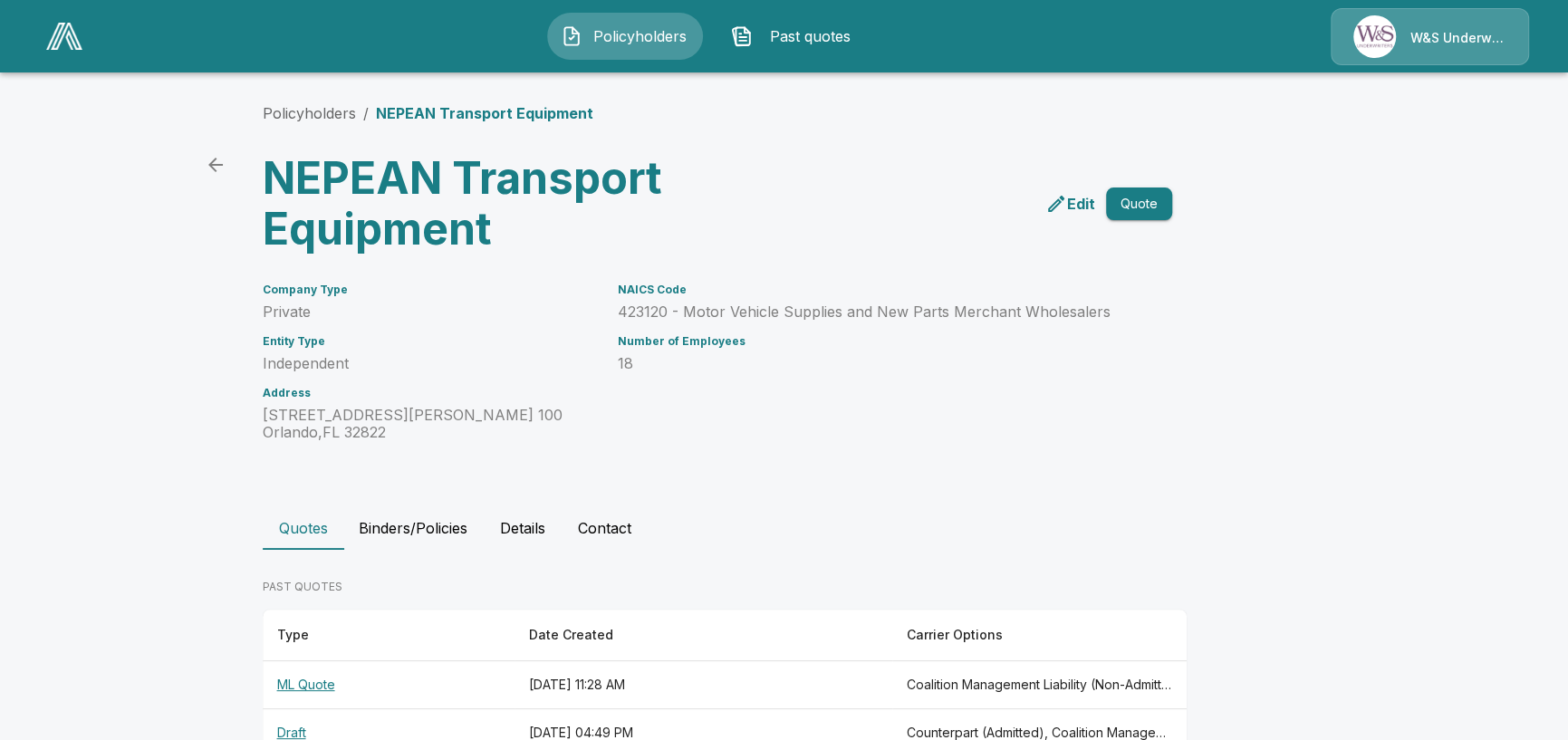
click at [461, 114] on p "NEPEAN Transport Equipment" at bounding box center [485, 114] width 217 height 22
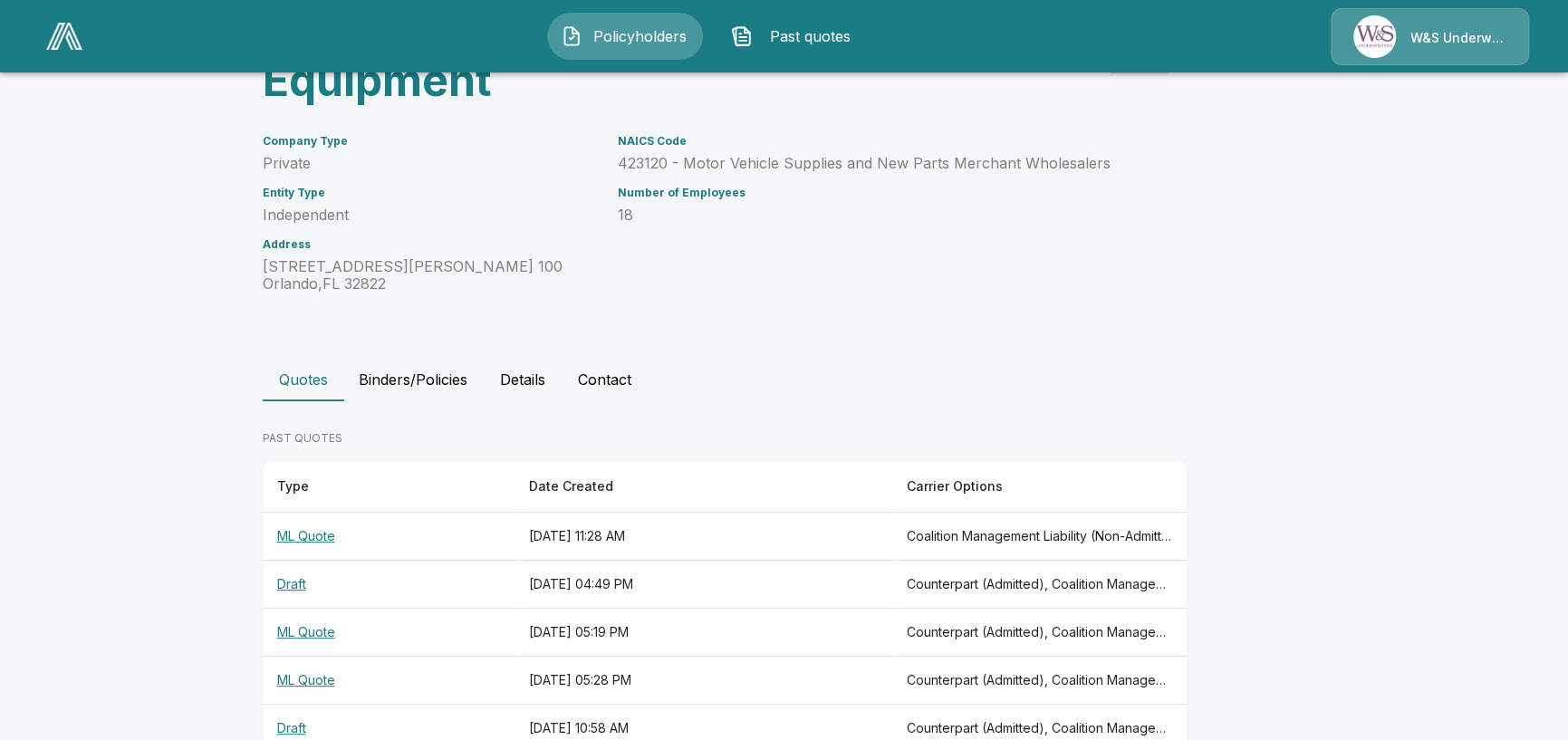
scroll to position [241, 0]
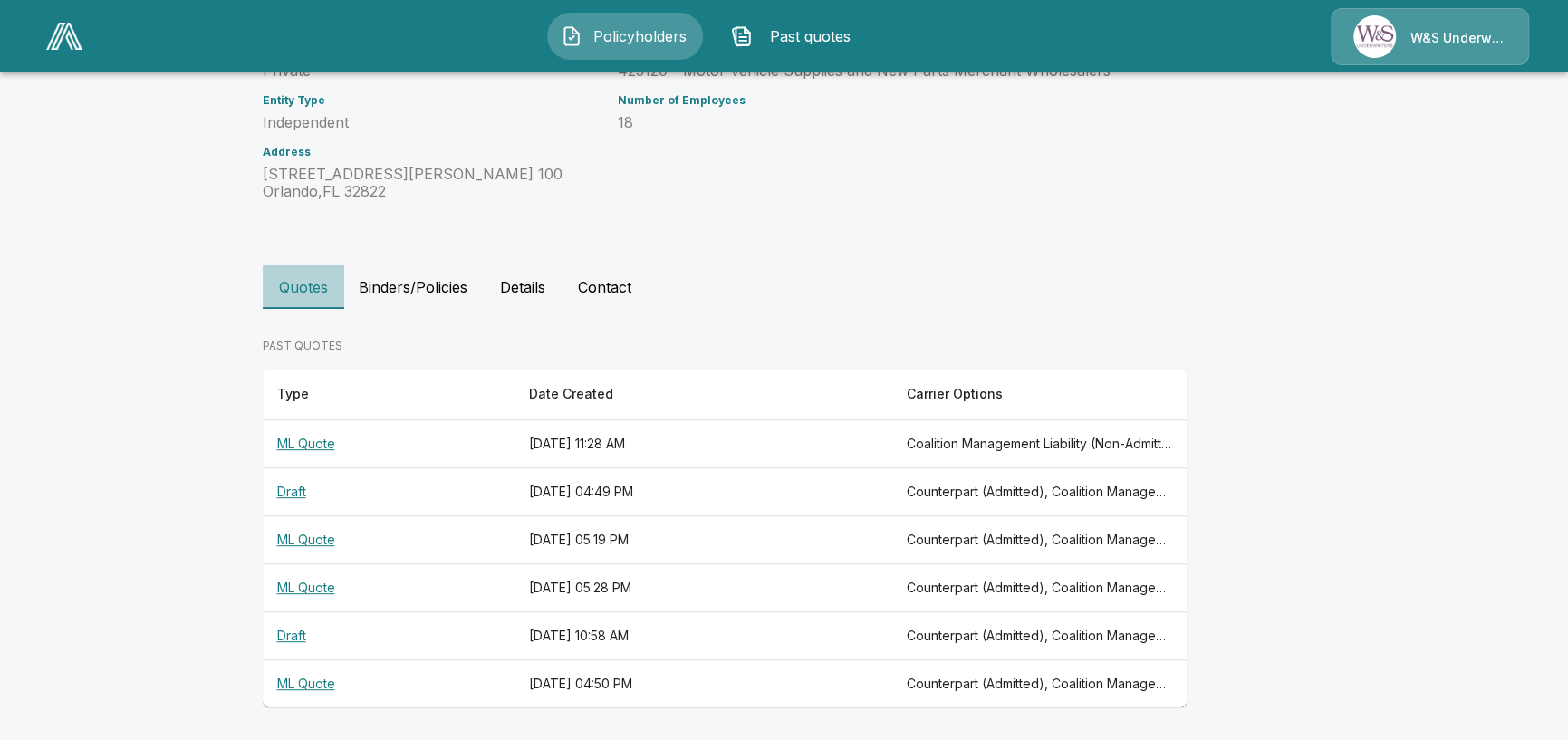
click at [314, 289] on button "Quotes" at bounding box center [303, 288] width 82 height 43
click at [313, 442] on th "ML Quote" at bounding box center [388, 444] width 252 height 48
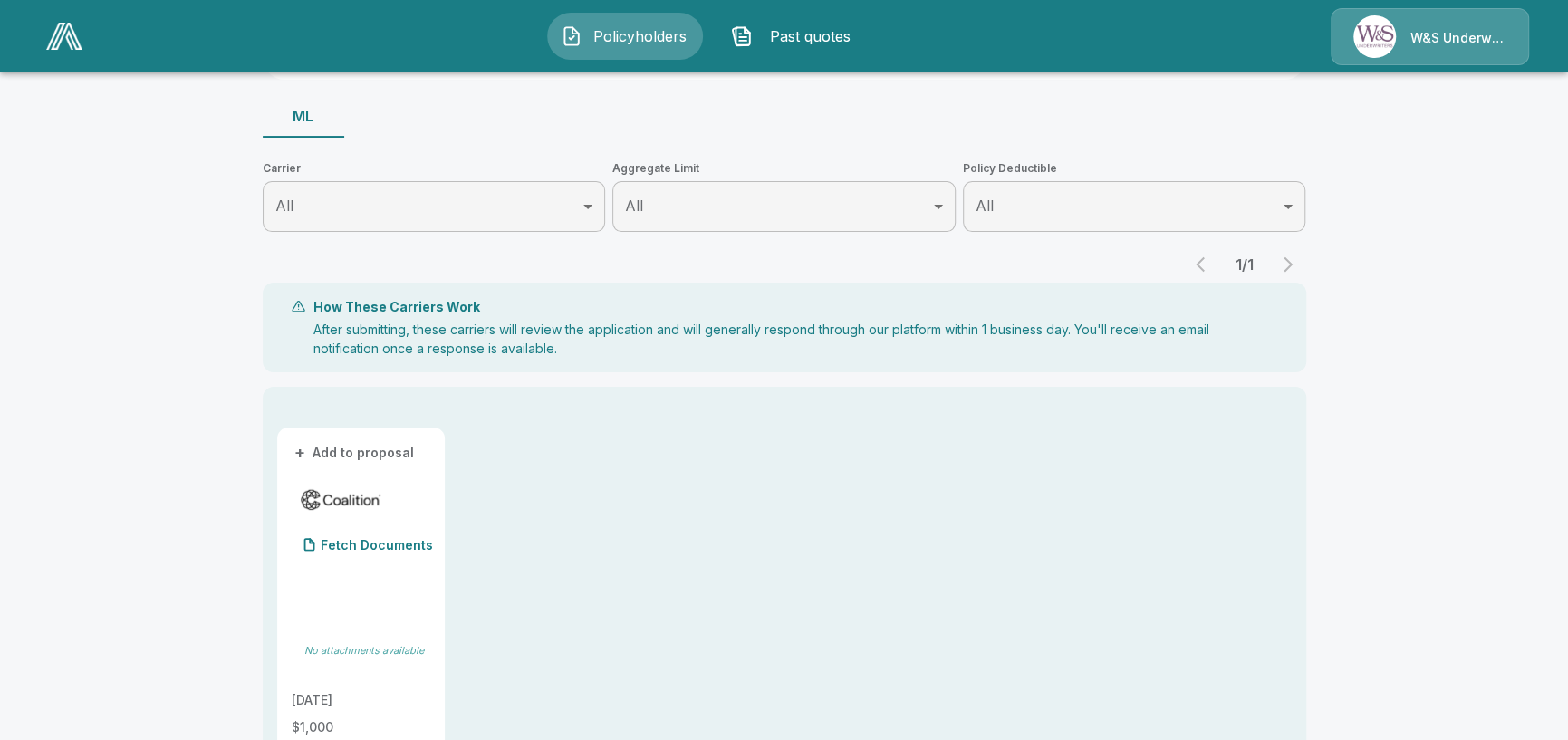
scroll to position [483, 0]
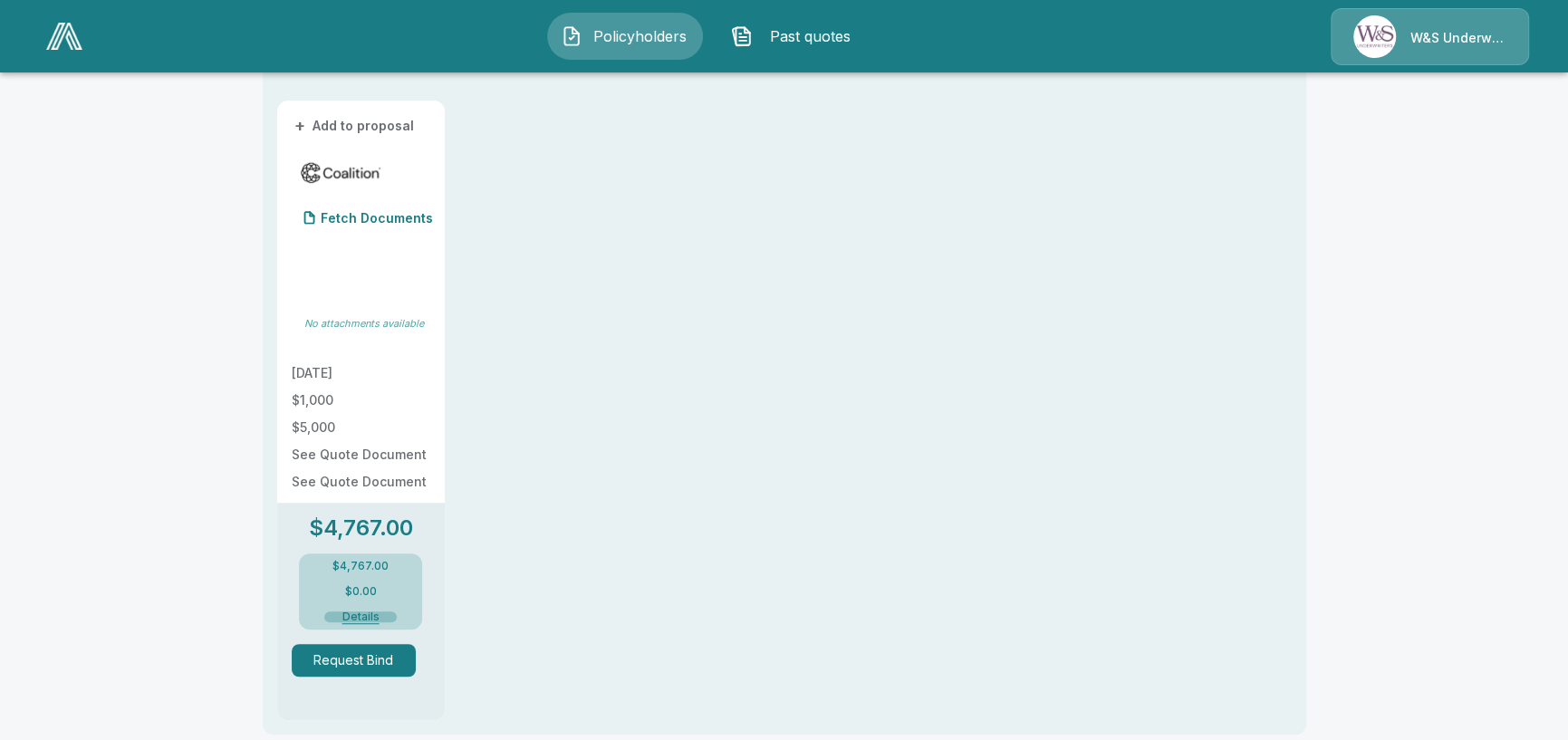
click at [365, 614] on button "Details" at bounding box center [360, 617] width 72 height 11
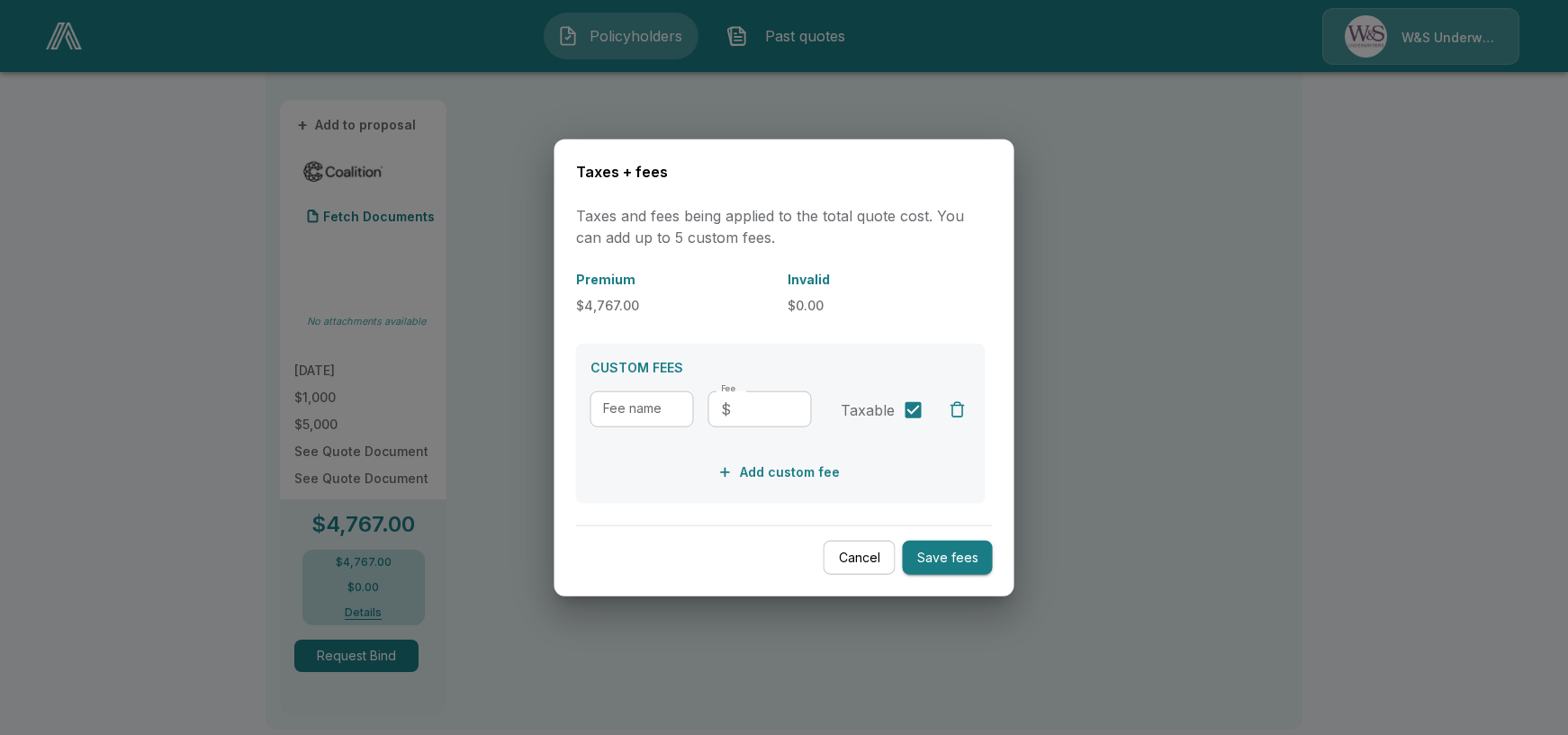
click at [867, 559] on button "Cancel" at bounding box center [859, 557] width 72 height 35
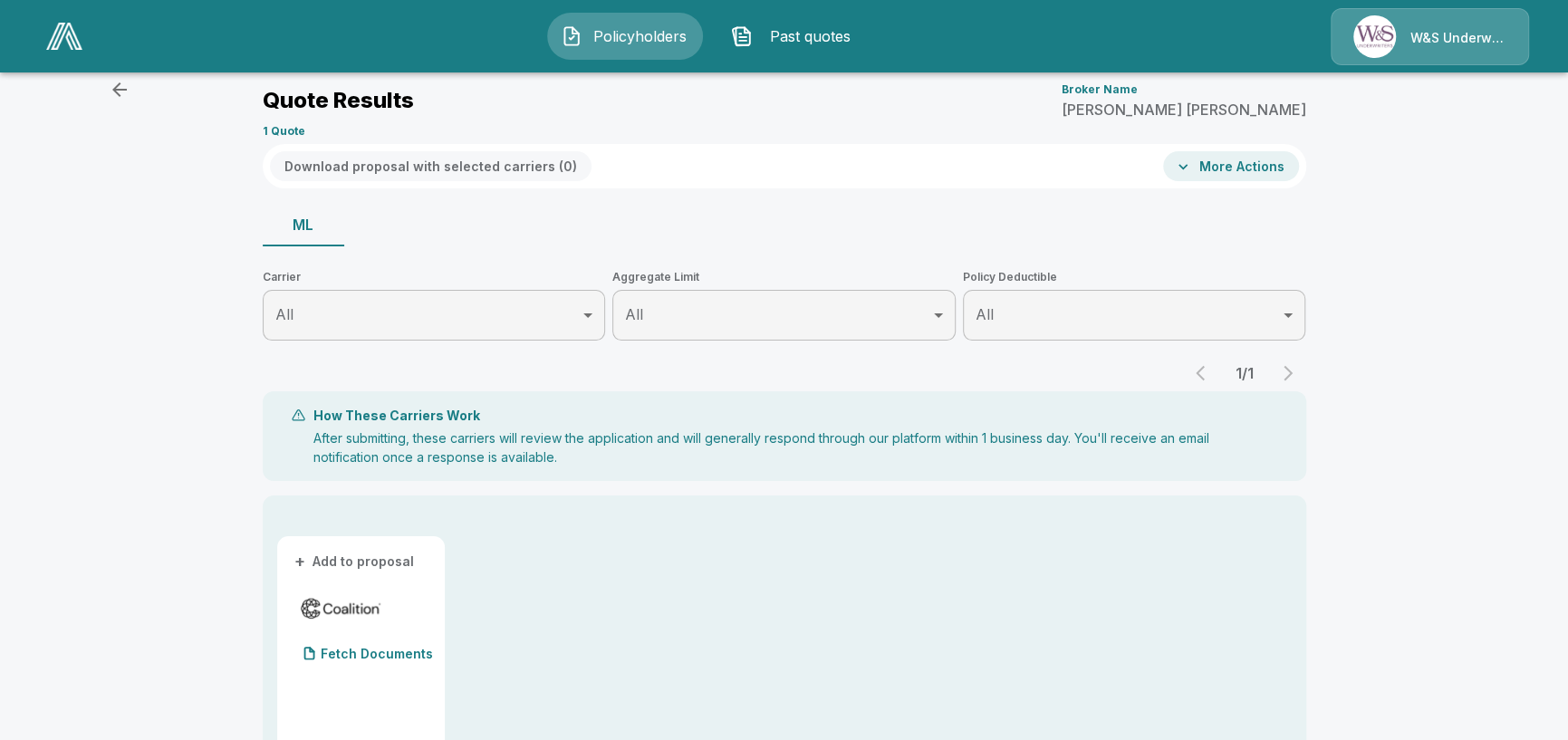
scroll to position [241, 0]
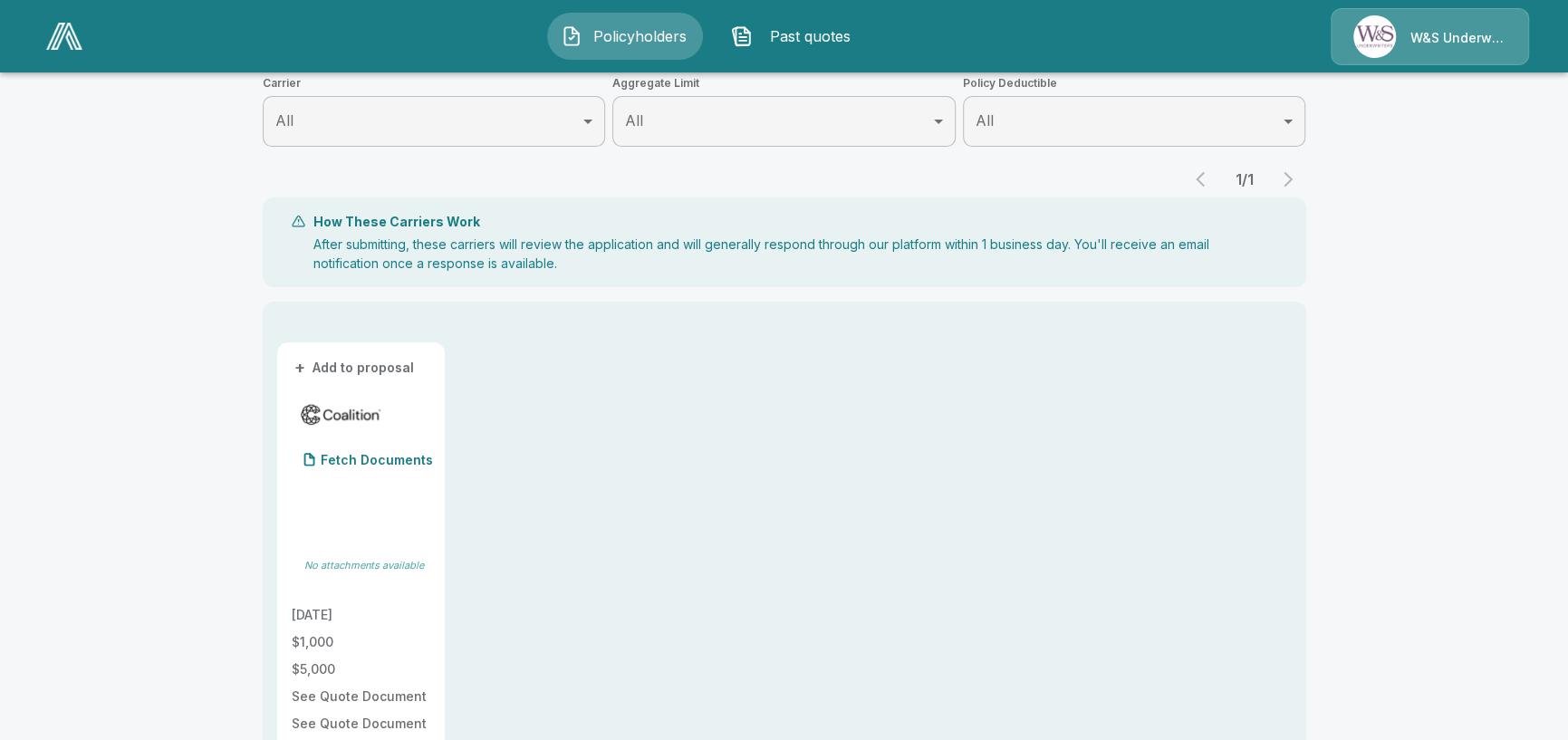
click at [350, 366] on button "+ Add to proposal" at bounding box center [355, 368] width 126 height 20
click at [380, 459] on p "Fetch Documents" at bounding box center [377, 463] width 113 height 13
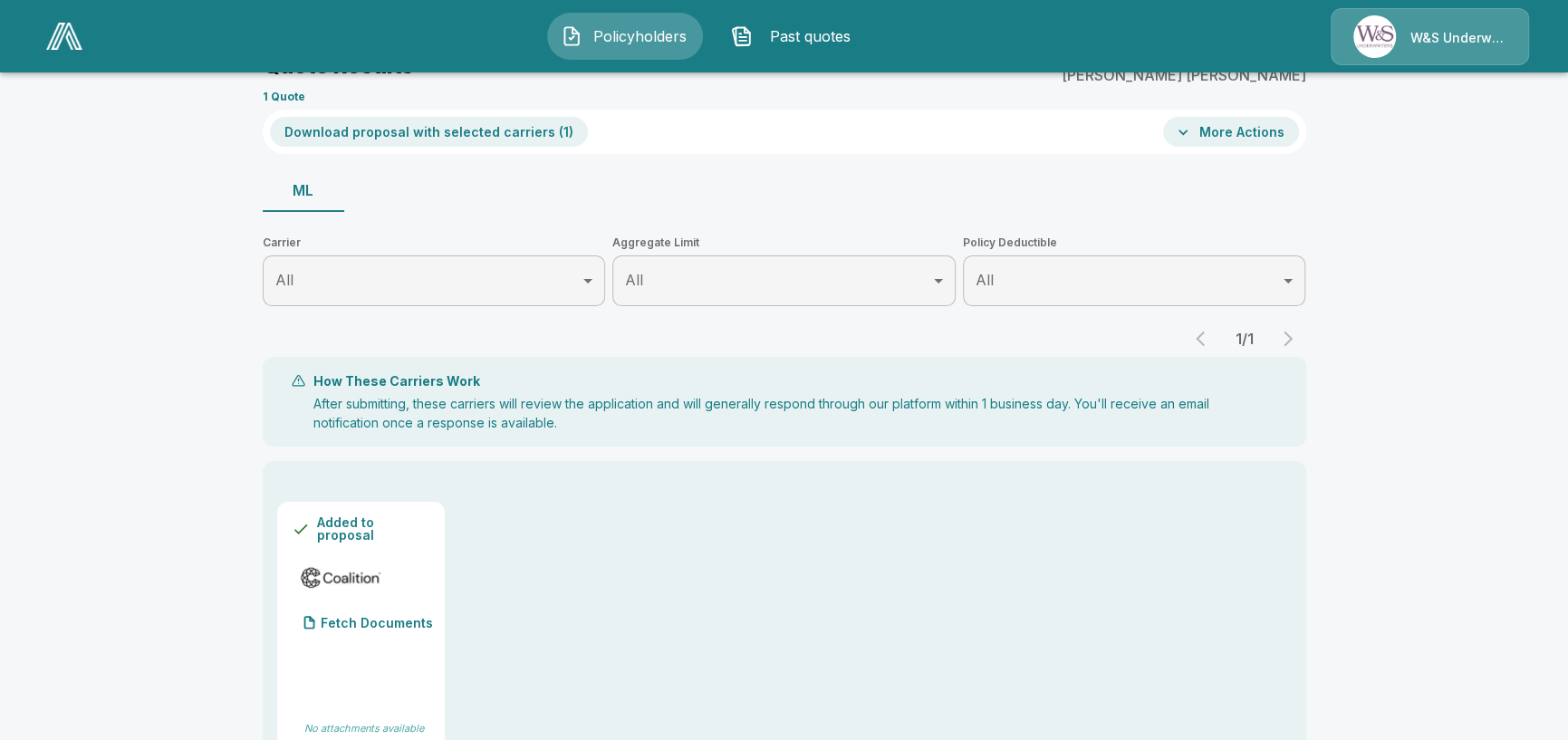
scroll to position [0, 0]
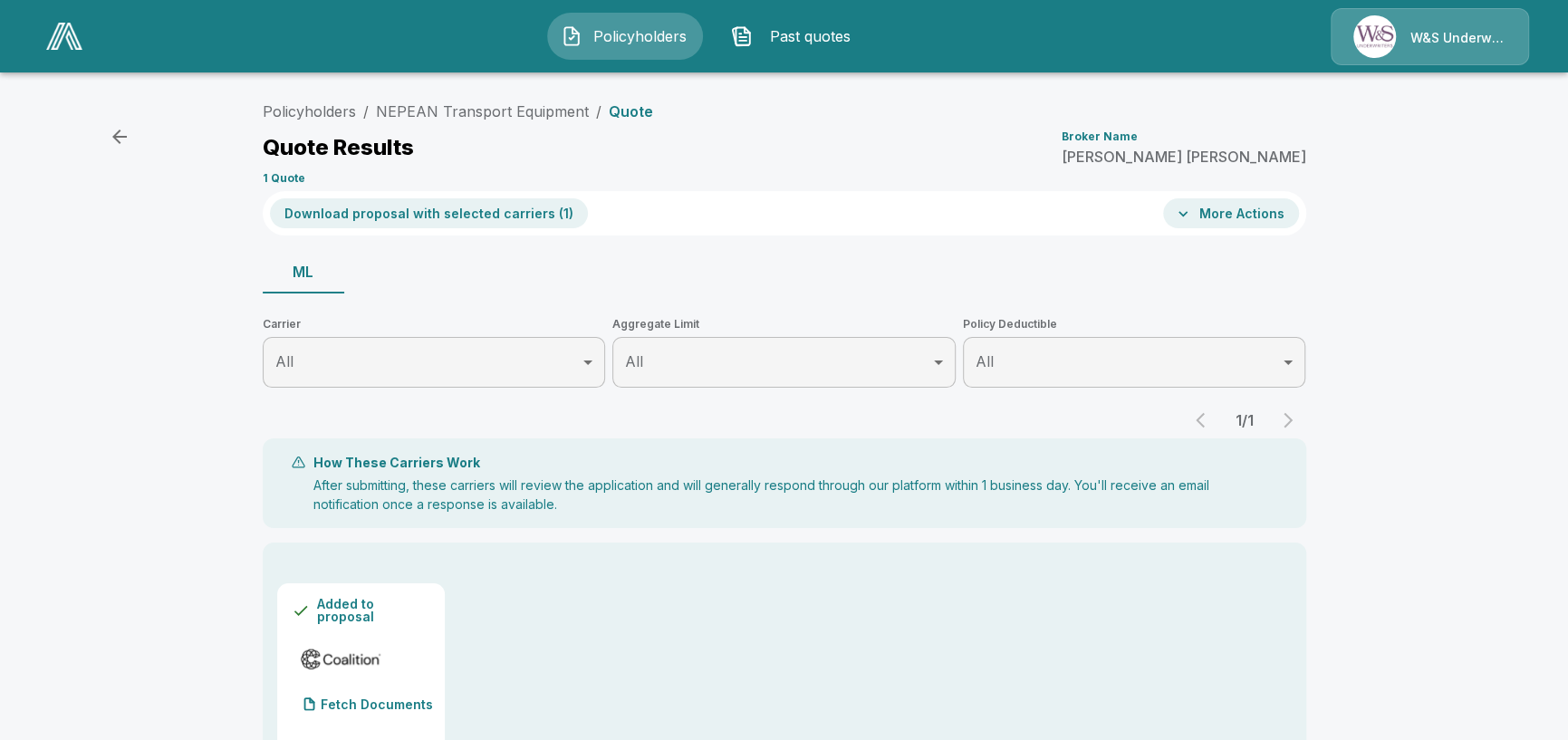
click at [1214, 215] on button "More Actions" at bounding box center [1231, 213] width 136 height 30
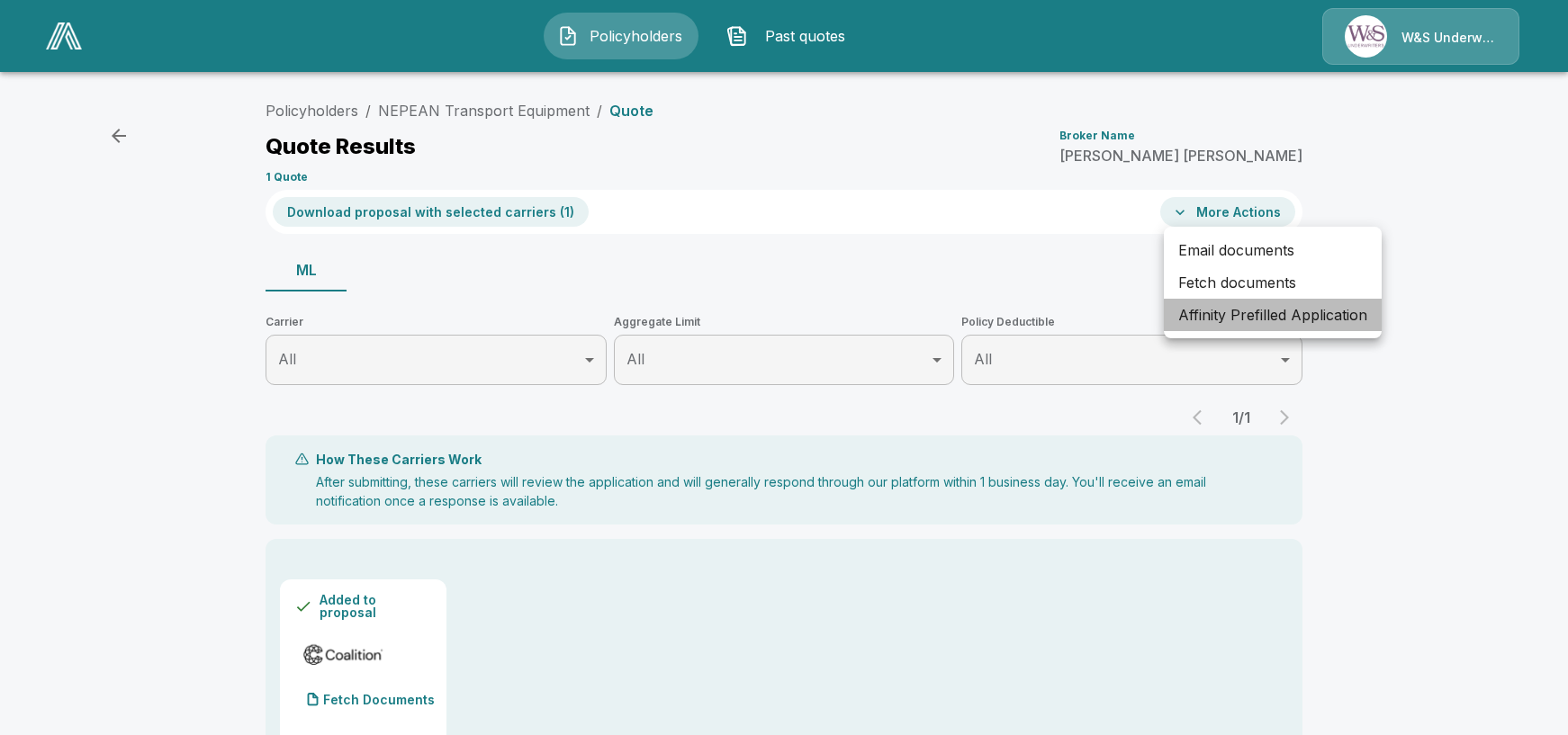
click at [1211, 311] on li "Affinity Prefilled Application" at bounding box center [1273, 314] width 218 height 32
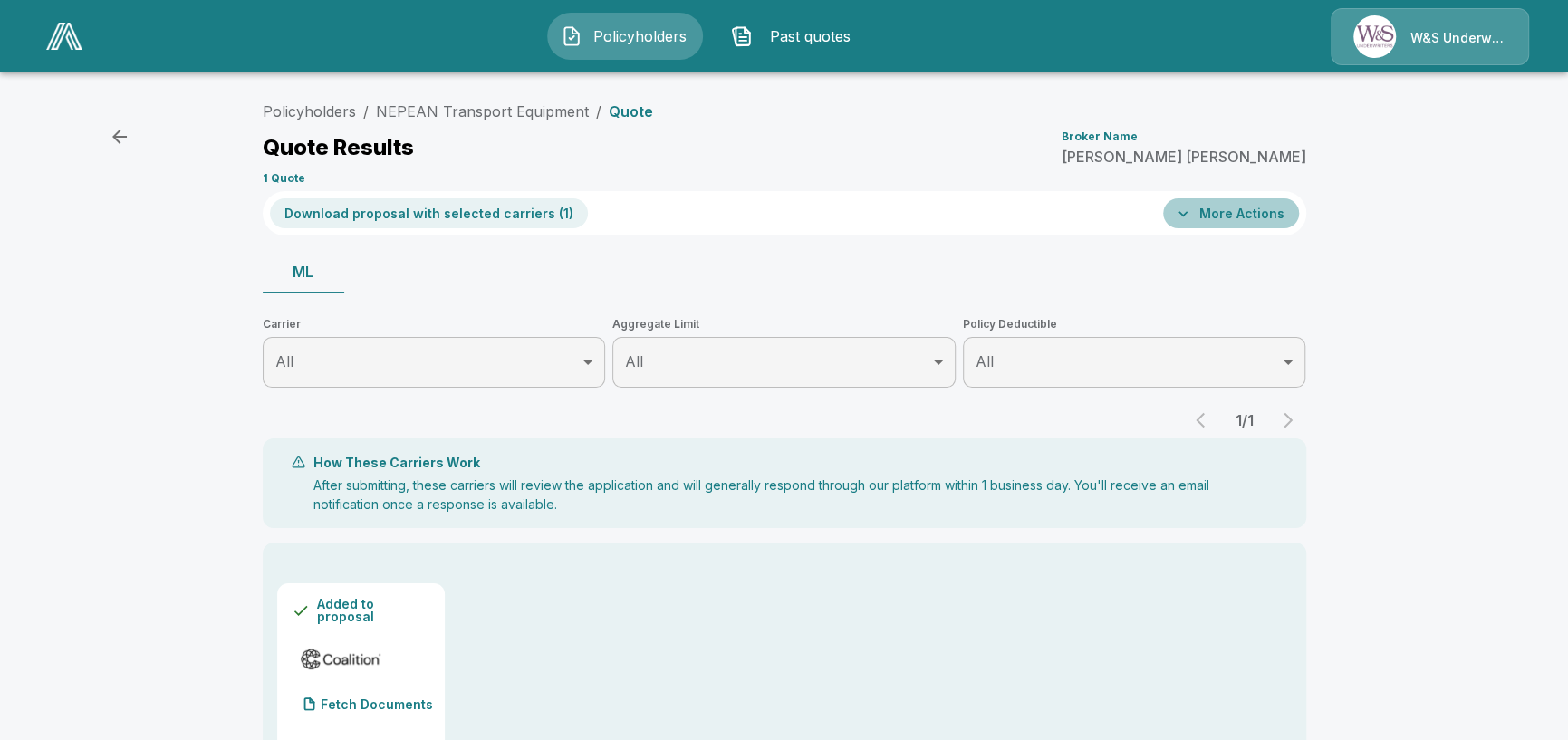
click at [1254, 216] on button "More Actions" at bounding box center [1231, 213] width 136 height 30
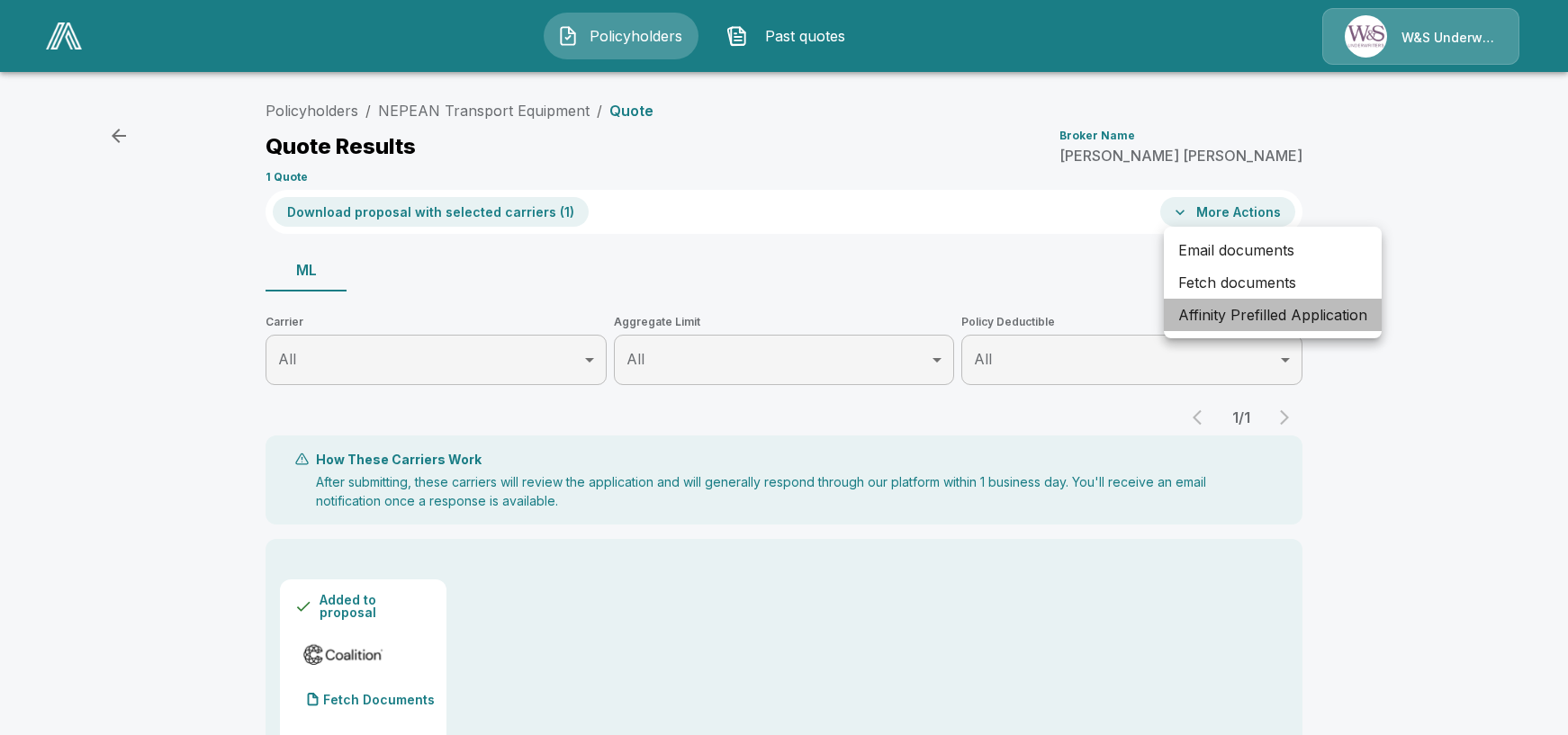
click at [1291, 317] on li "Affinity Prefilled Application" at bounding box center [1273, 314] width 218 height 32
